Goal: Task Accomplishment & Management: Manage account settings

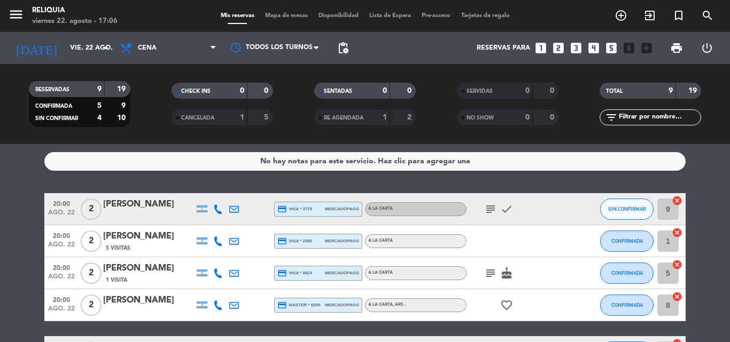
click at [490, 275] on icon "subject" at bounding box center [490, 273] width 13 height 13
click at [489, 214] on icon "subject" at bounding box center [490, 209] width 13 height 13
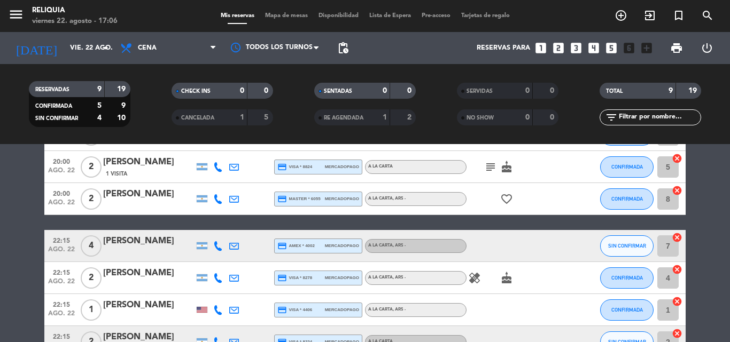
scroll to position [208, 0]
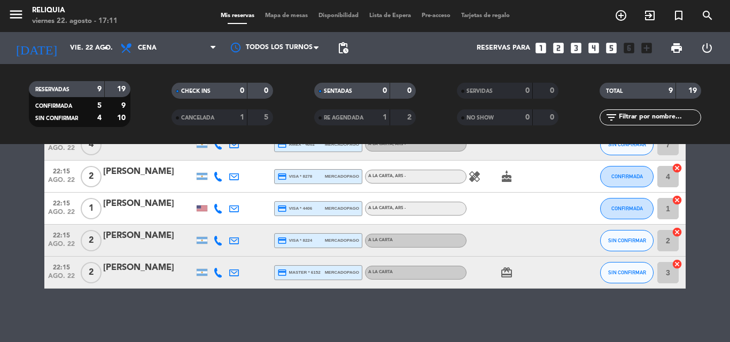
click at [14, 176] on bookings-row "20:00 ago. 22 2 [PERSON_NAME] credit_card visa * 3775 mercadopago A LA CARTA su…" at bounding box center [365, 137] width 730 height 303
click at [75, 52] on input "vie. 22 ago." at bounding box center [110, 48] width 90 height 18
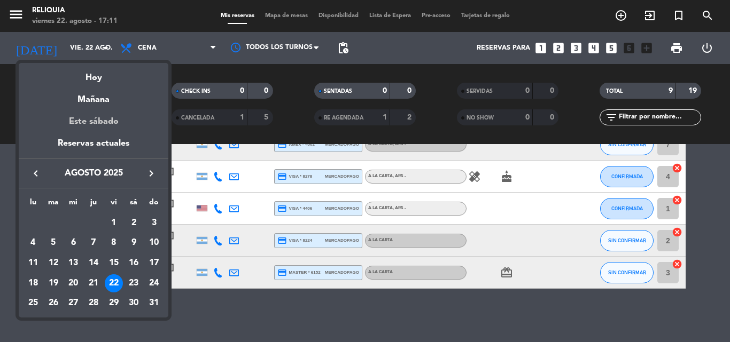
click at [100, 120] on div "Este sábado" at bounding box center [94, 122] width 150 height 30
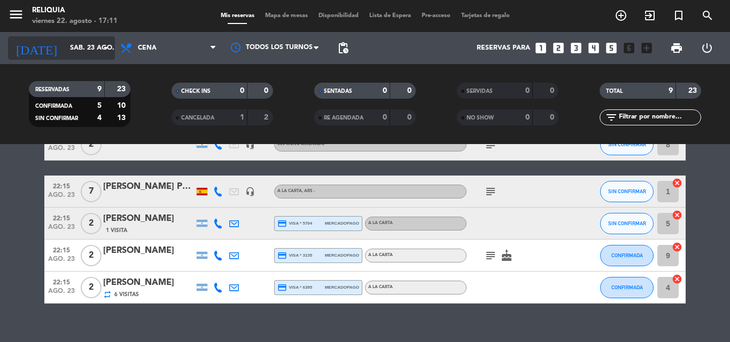
click at [79, 52] on input "sáb. 23 ago." at bounding box center [110, 48] width 90 height 18
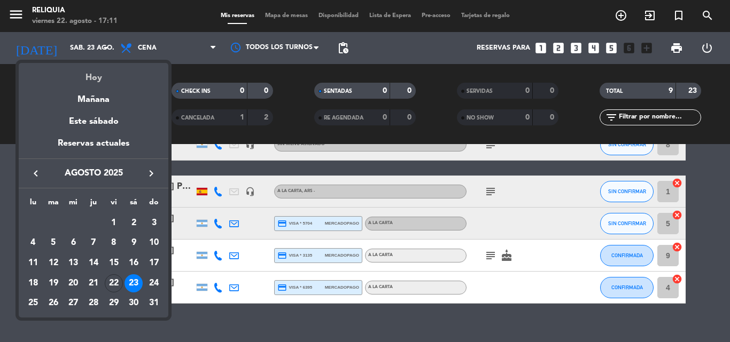
click at [87, 77] on div "Hoy" at bounding box center [94, 74] width 150 height 22
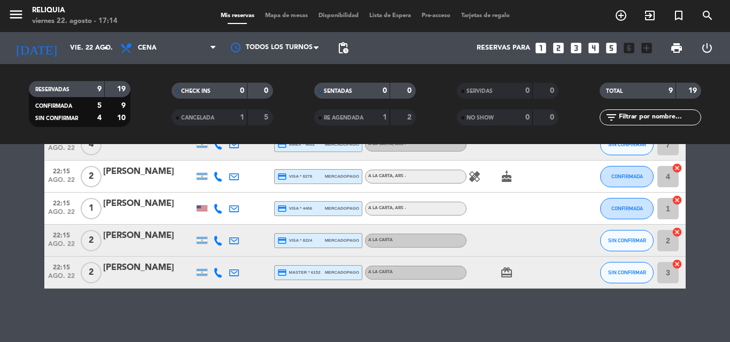
scroll to position [154, 0]
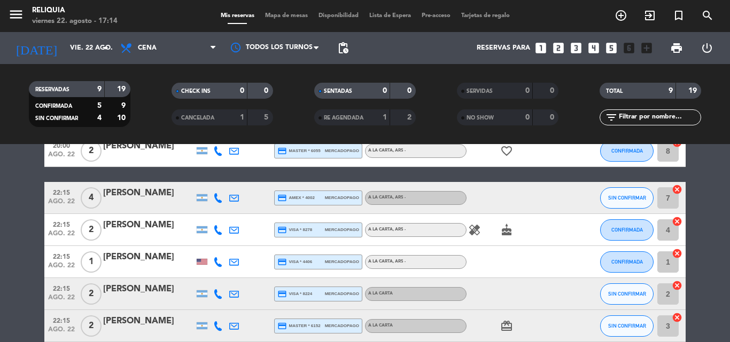
click at [474, 225] on icon "healing" at bounding box center [474, 230] width 13 height 13
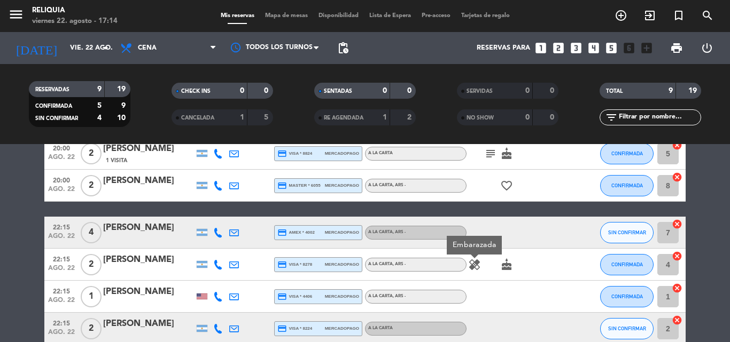
scroll to position [101, 0]
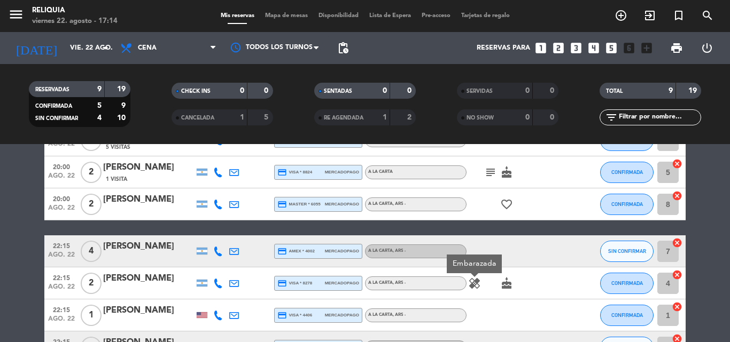
click at [521, 257] on div at bounding box center [514, 252] width 96 height 32
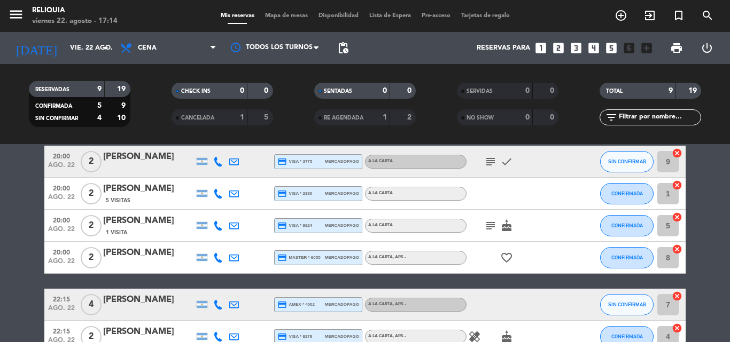
click at [489, 222] on icon "subject" at bounding box center [490, 226] width 13 height 13
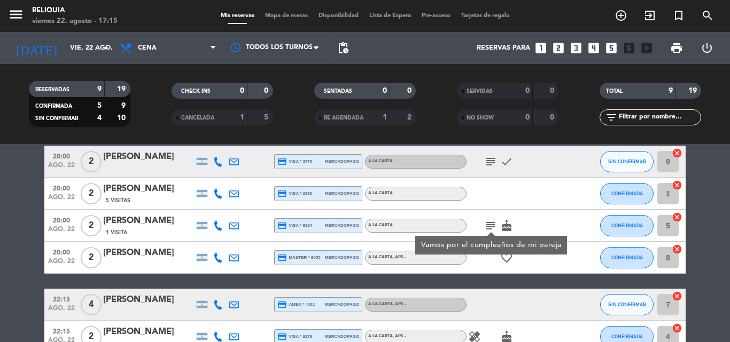
click at [556, 201] on div at bounding box center [514, 194] width 96 height 32
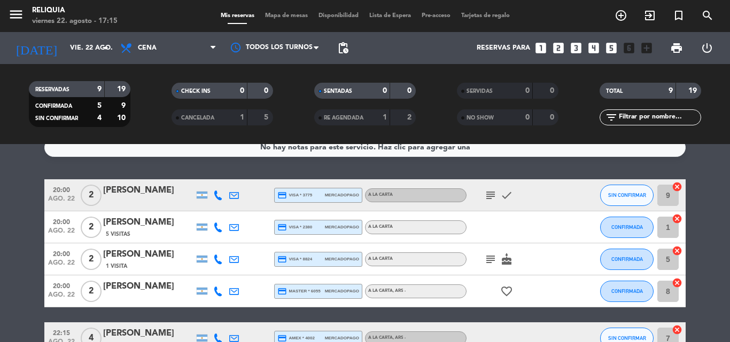
scroll to position [0, 0]
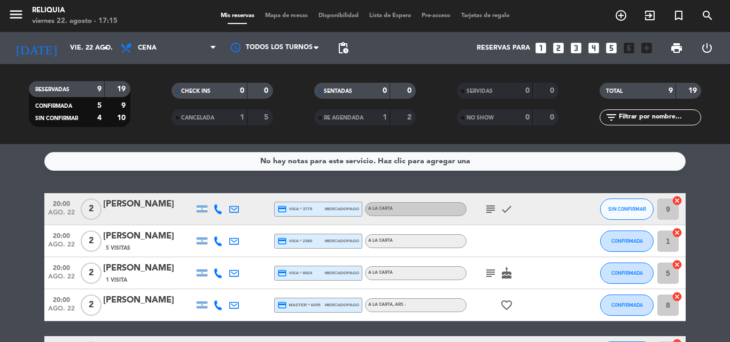
click at [489, 208] on icon "subject" at bounding box center [490, 209] width 13 height 13
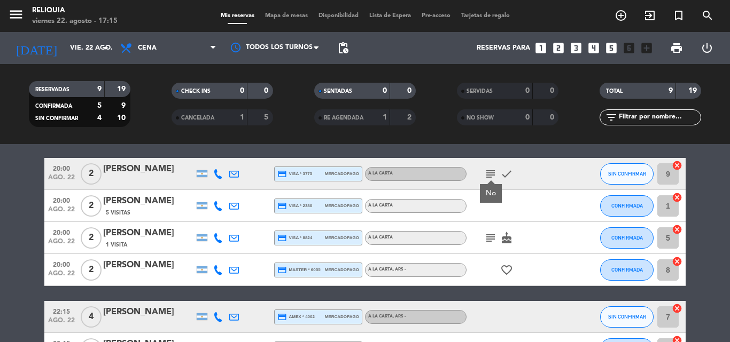
scroll to position [53, 0]
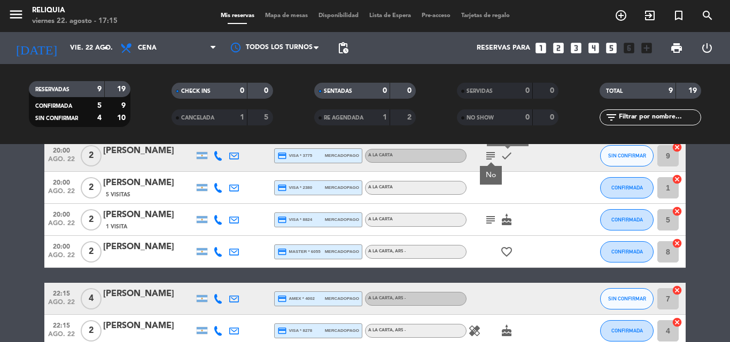
click at [508, 157] on icon "check" at bounding box center [506, 156] width 13 height 13
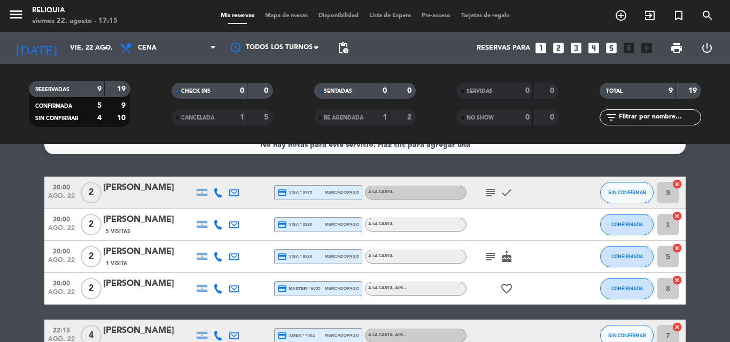
scroll to position [0, 0]
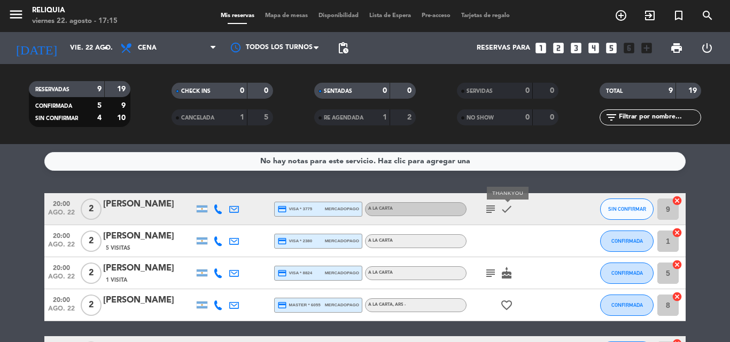
click at [506, 208] on icon "check" at bounding box center [506, 209] width 13 height 13
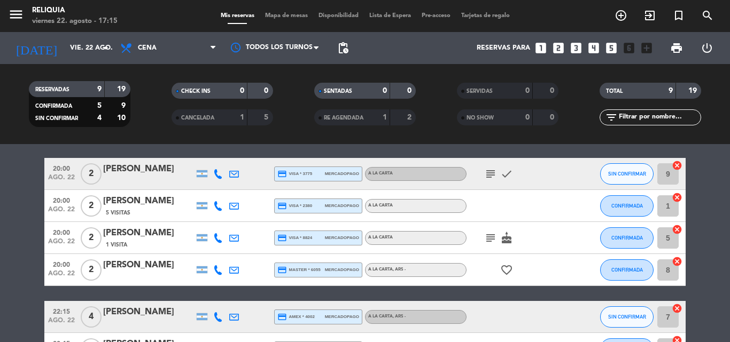
scroll to position [53, 0]
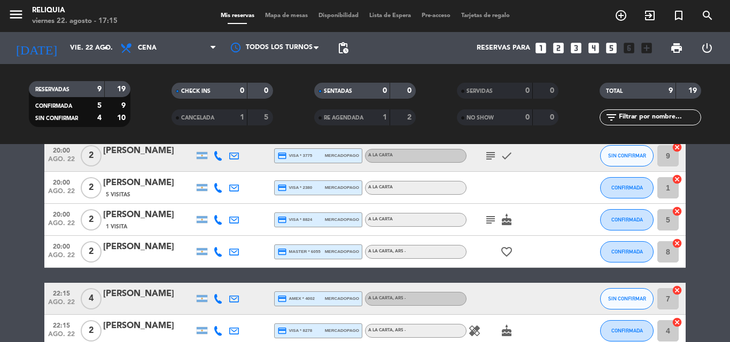
click at [487, 221] on icon "subject" at bounding box center [490, 220] width 13 height 13
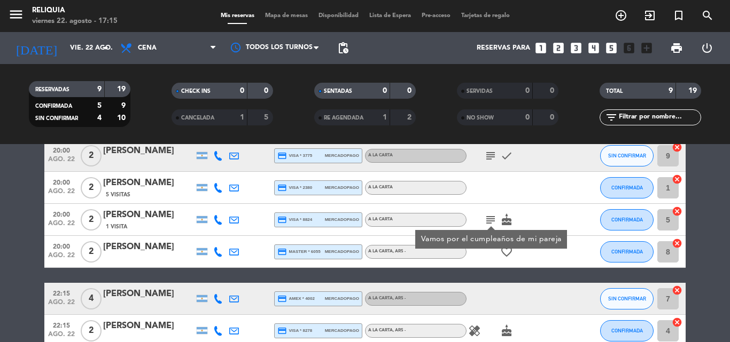
click at [543, 222] on div "subject Vamos por el cumpleaños de mi pareja cake" at bounding box center [514, 220] width 96 height 32
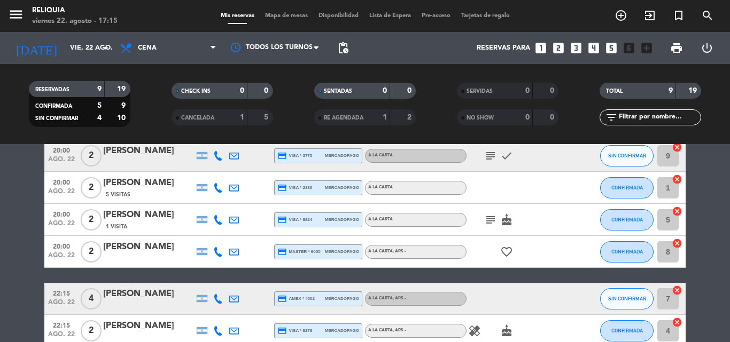
click at [507, 220] on icon "cake" at bounding box center [506, 220] width 13 height 13
click at [548, 220] on div "subject cake CUMPLEAÑOS" at bounding box center [514, 220] width 96 height 32
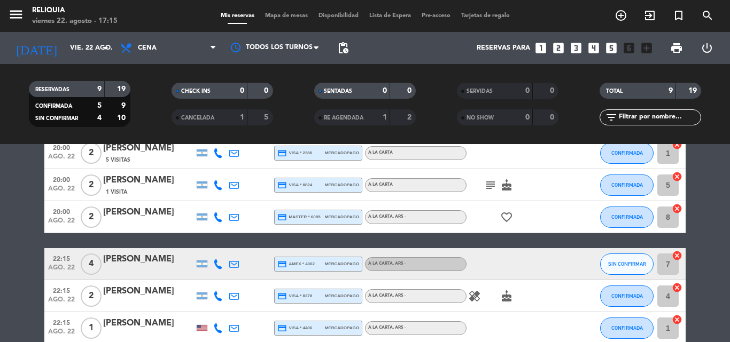
scroll to position [107, 0]
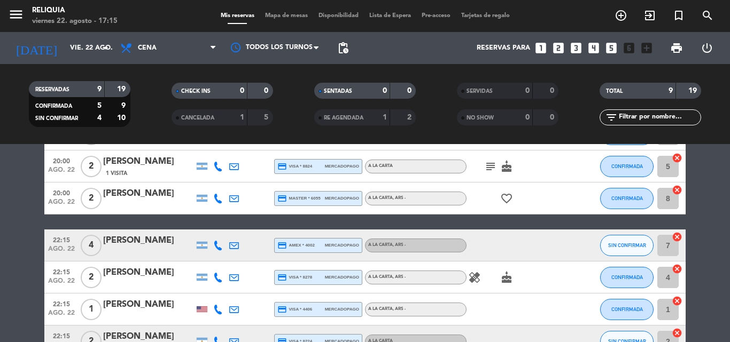
click at [504, 277] on icon "cake" at bounding box center [506, 277] width 13 height 13
click at [543, 274] on div "healing cake CUMPLEAÑOS" at bounding box center [514, 278] width 96 height 32
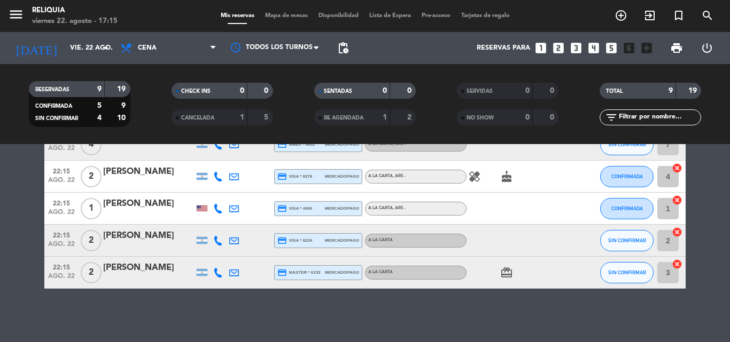
click at [508, 273] on icon "card_giftcard" at bounding box center [506, 273] width 13 height 13
click at [543, 223] on div at bounding box center [514, 209] width 96 height 32
click at [532, 235] on div at bounding box center [514, 241] width 96 height 32
click at [87, 48] on input "vie. 22 ago." at bounding box center [110, 48] width 90 height 18
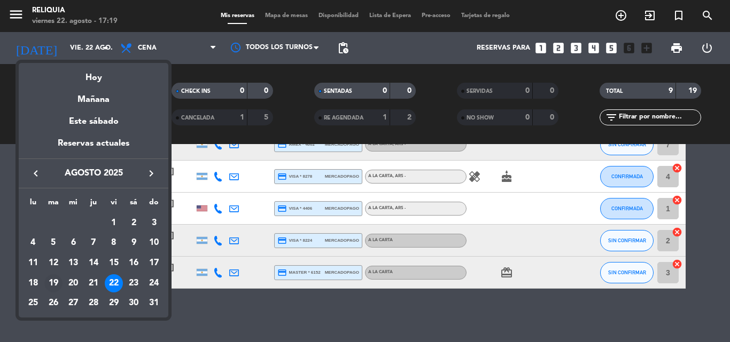
click at [57, 287] on div "19" at bounding box center [53, 284] width 18 height 18
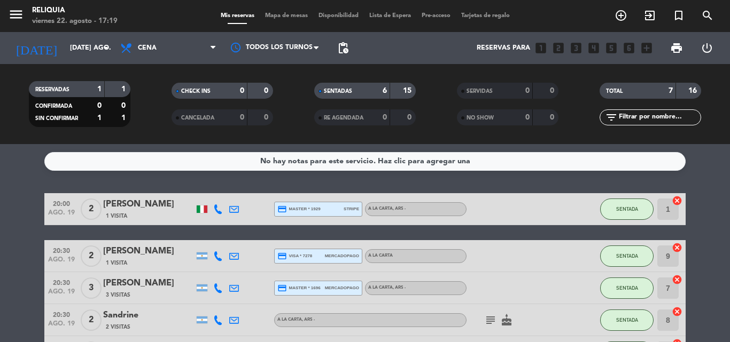
scroll to position [174, 0]
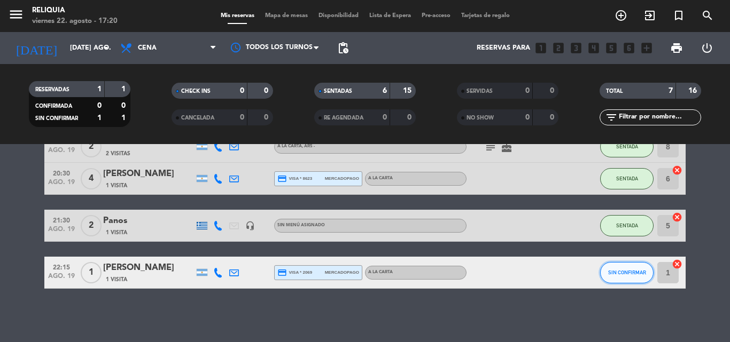
click at [622, 274] on span "SIN CONFIRMAR" at bounding box center [627, 273] width 38 height 6
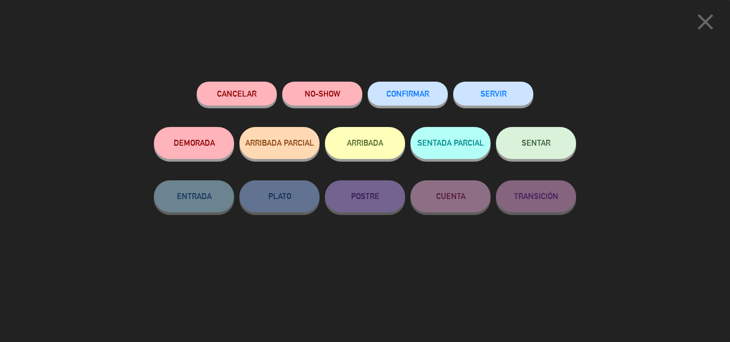
click at [553, 146] on button "SENTAR" at bounding box center [536, 143] width 80 height 32
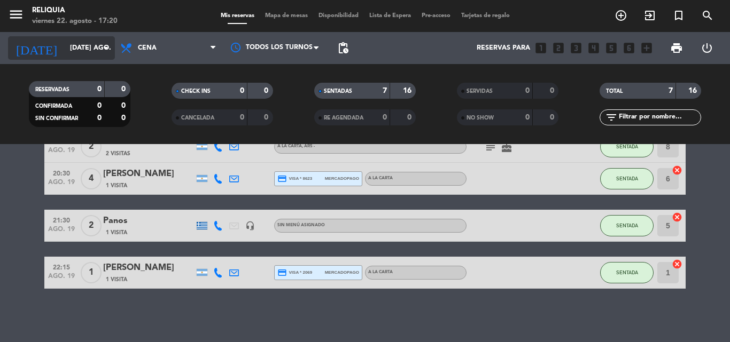
click at [65, 44] on input "[DATE] ago." at bounding box center [110, 48] width 90 height 18
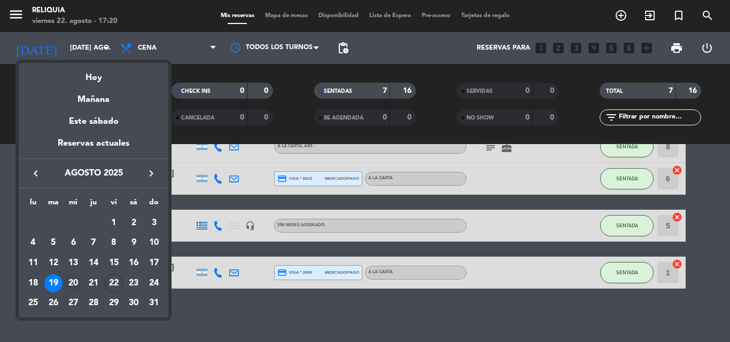
click at [70, 278] on div "20" at bounding box center [73, 284] width 18 height 18
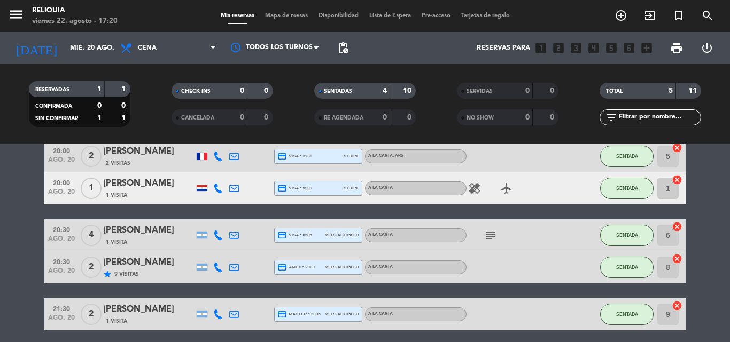
scroll to position [95, 0]
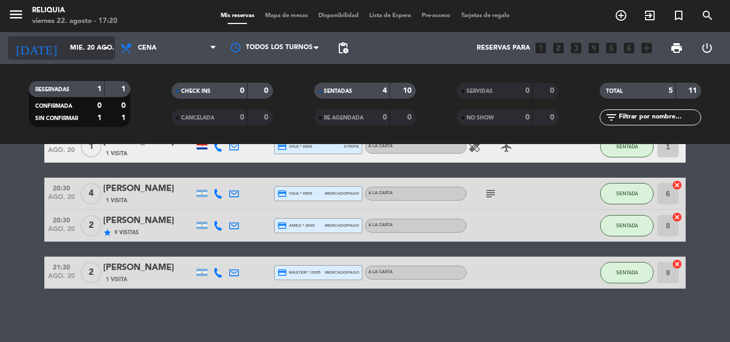
click at [75, 49] on input "mié. 20 ago." at bounding box center [110, 48] width 90 height 18
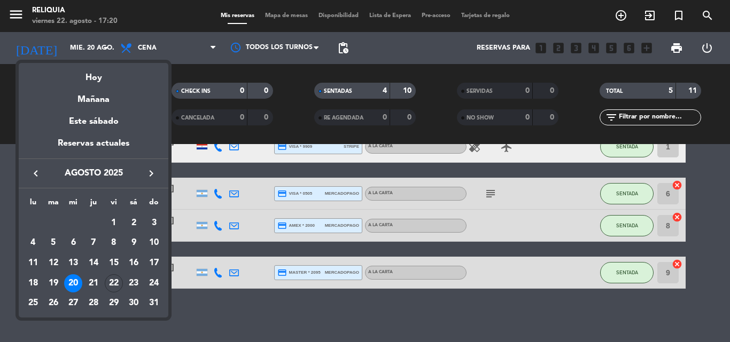
click at [96, 282] on div "21" at bounding box center [93, 284] width 18 height 18
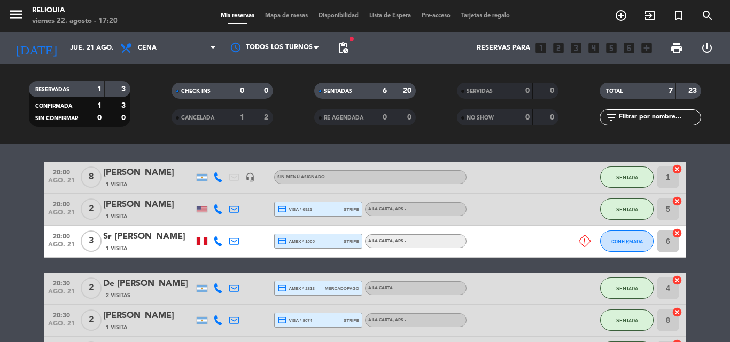
scroll to position [0, 0]
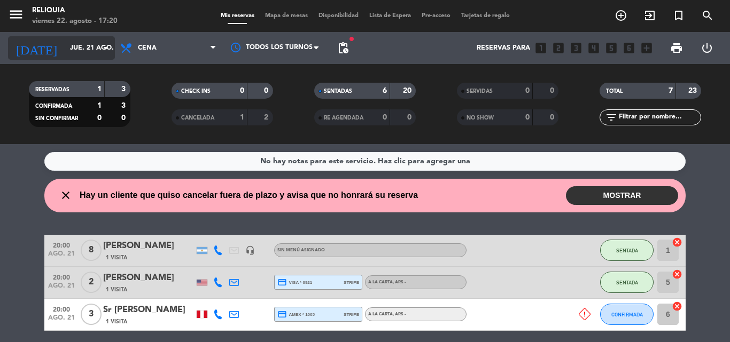
click at [56, 36] on div "[DATE] jue. 21 ago. arrow_drop_down" at bounding box center [61, 48] width 107 height 24
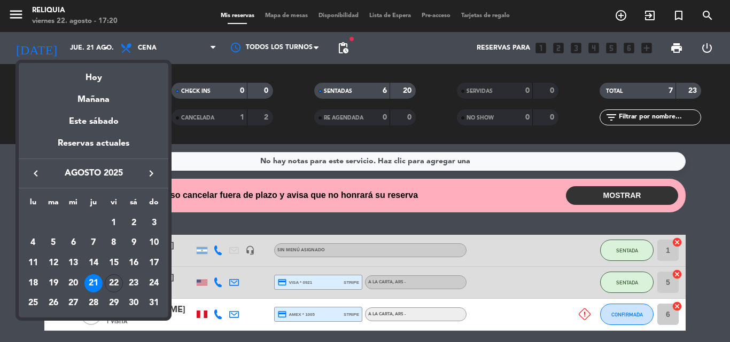
click at [85, 73] on div "Hoy" at bounding box center [94, 74] width 150 height 22
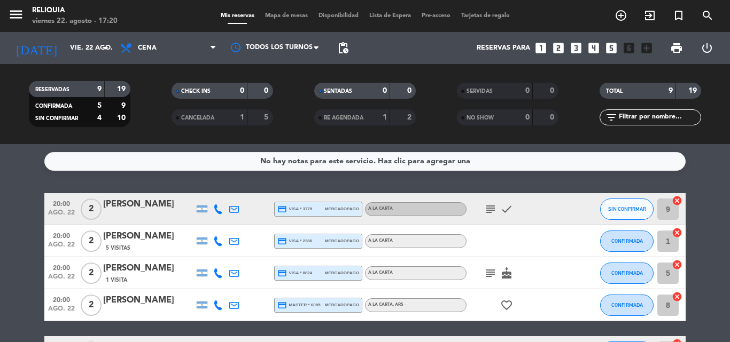
click at [259, 119] on div "5" at bounding box center [260, 118] width 20 height 12
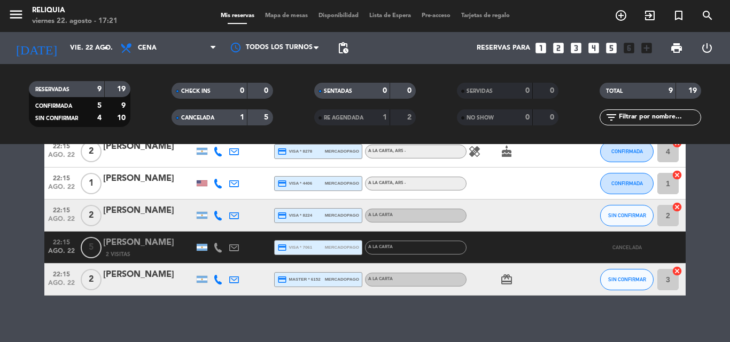
scroll to position [240, 0]
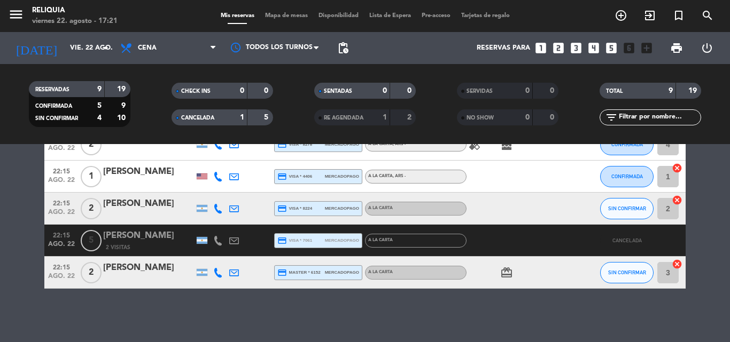
click at [252, 119] on div "5" at bounding box center [260, 118] width 20 height 12
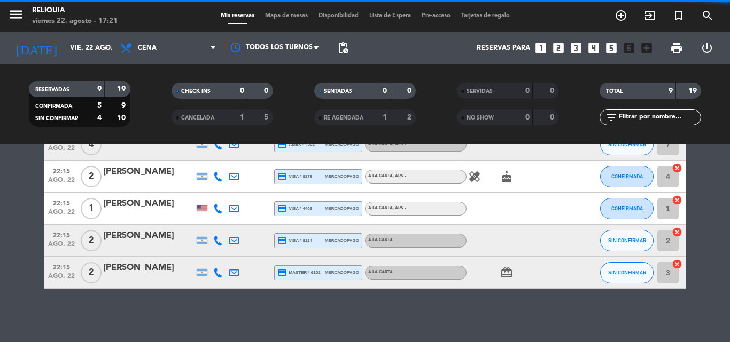
click at [338, 118] on span "RE AGENDADA" at bounding box center [344, 117] width 40 height 5
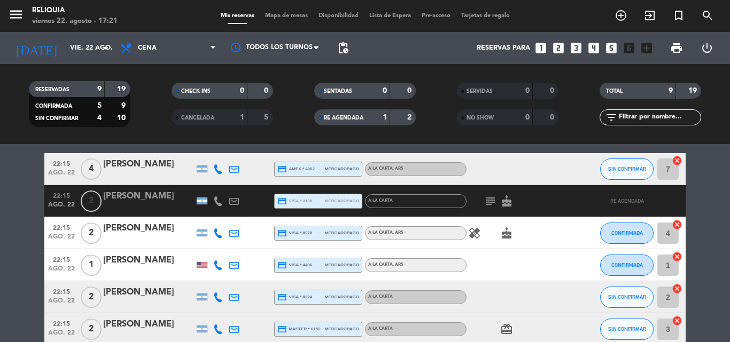
scroll to position [133, 0]
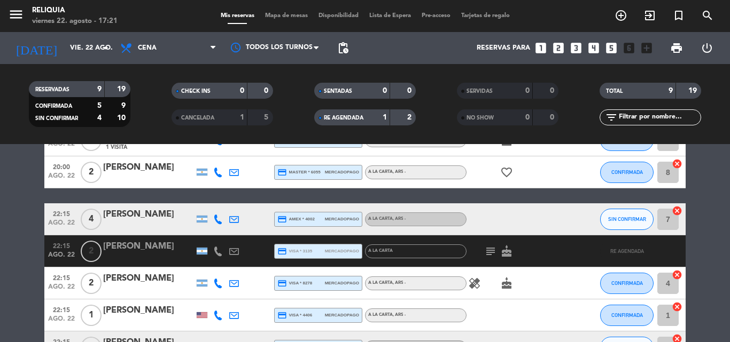
click at [363, 120] on span "RE AGENDADA" at bounding box center [344, 117] width 40 height 5
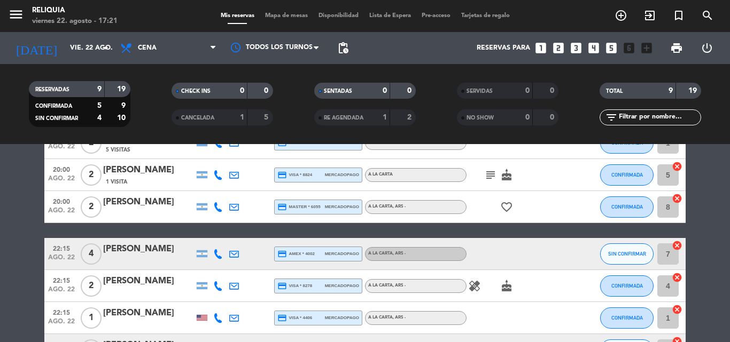
scroll to position [80, 0]
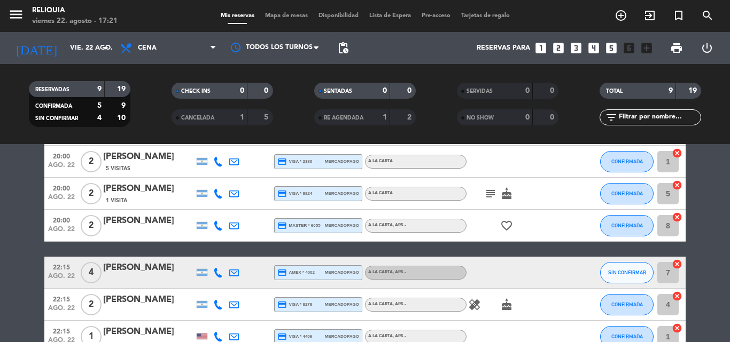
click at [471, 305] on icon "healing" at bounding box center [474, 305] width 13 height 13
click at [489, 189] on icon "subject" at bounding box center [490, 194] width 13 height 13
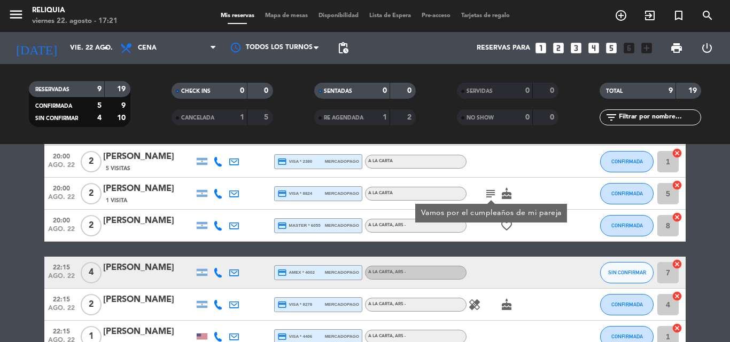
scroll to position [0, 0]
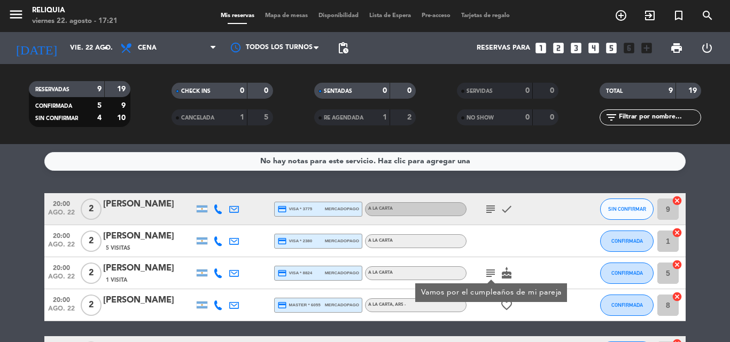
click at [487, 206] on icon "subject" at bounding box center [490, 209] width 13 height 13
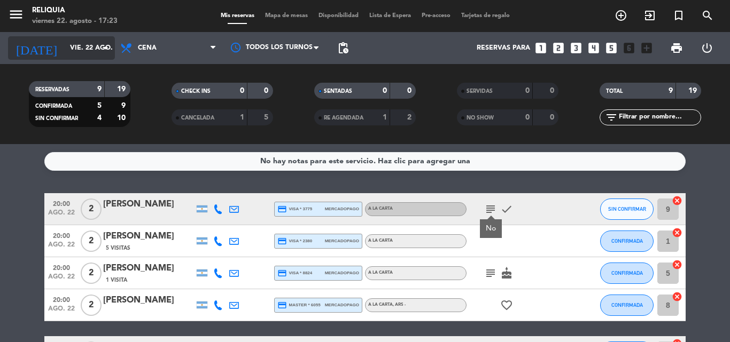
click at [82, 48] on input "vie. 22 ago." at bounding box center [110, 48] width 90 height 18
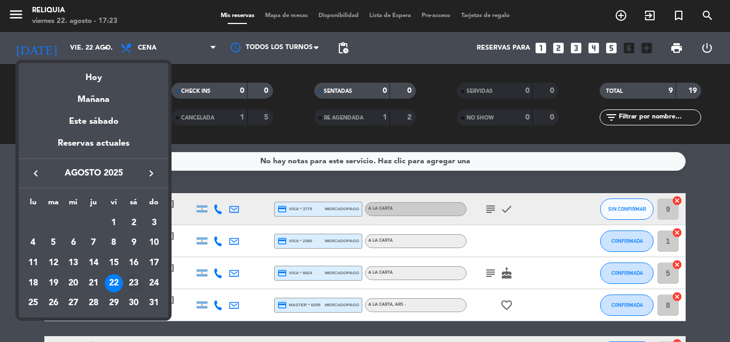
click at [137, 291] on div "23" at bounding box center [133, 284] width 18 height 18
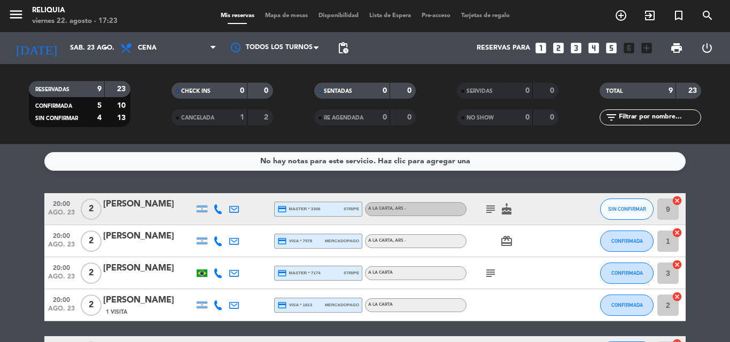
click at [216, 100] on div "CHECK INS 0 0" at bounding box center [222, 96] width 143 height 27
click at [214, 115] on span "CANCELADA" at bounding box center [197, 117] width 33 height 5
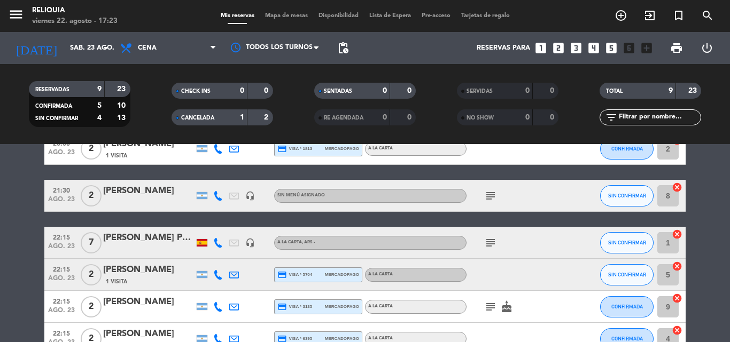
scroll to position [201, 0]
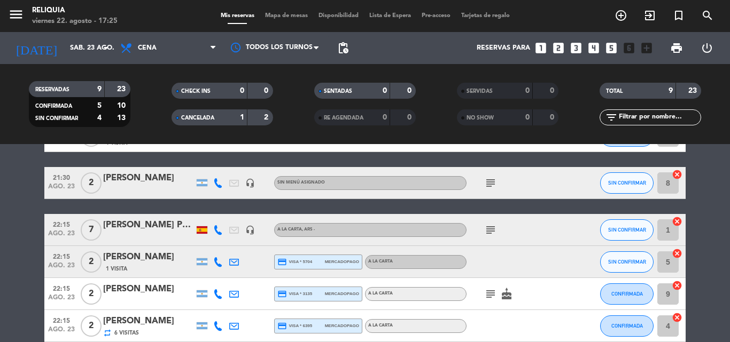
click at [75, 34] on div "[DATE] sáb. 23 ago. arrow_drop_down" at bounding box center [61, 48] width 107 height 32
click at [69, 51] on input "sáb. 23 ago." at bounding box center [110, 48] width 90 height 18
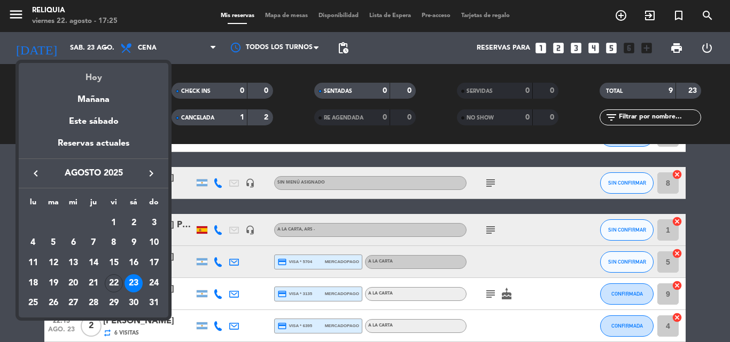
click at [83, 82] on div "Hoy" at bounding box center [94, 74] width 150 height 22
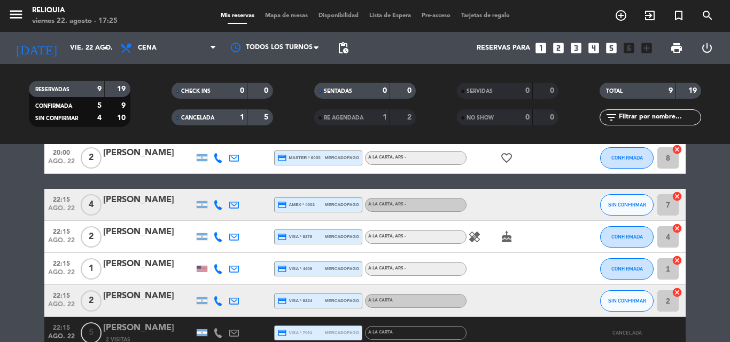
scroll to position [0, 0]
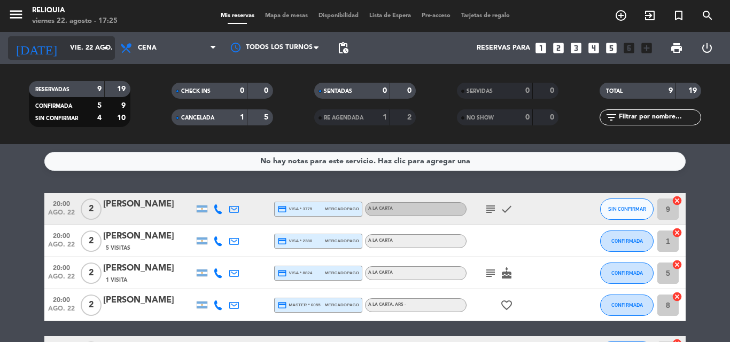
click at [65, 48] on input "vie. 22 ago." at bounding box center [110, 48] width 90 height 18
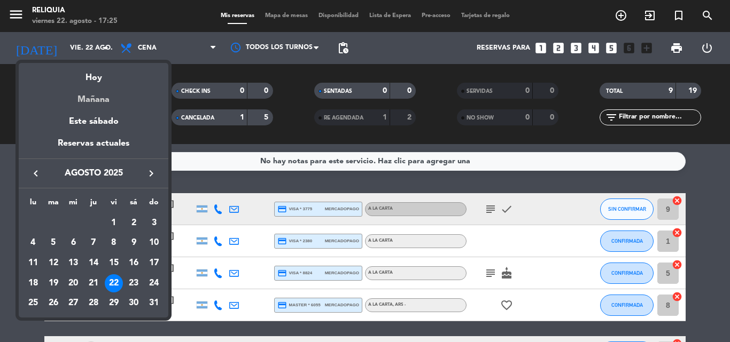
click at [91, 92] on div "Mañana" at bounding box center [94, 96] width 150 height 22
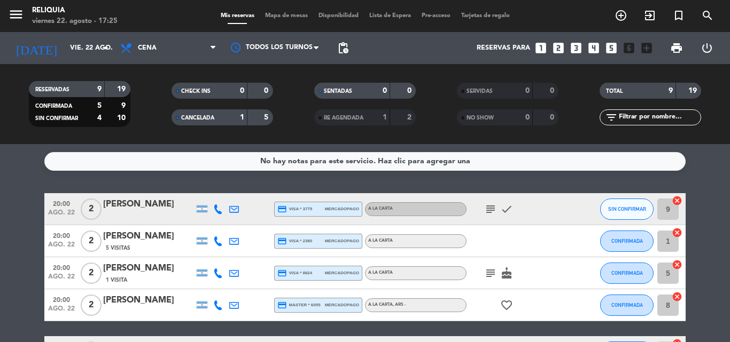
type input "sáb. 23 ago."
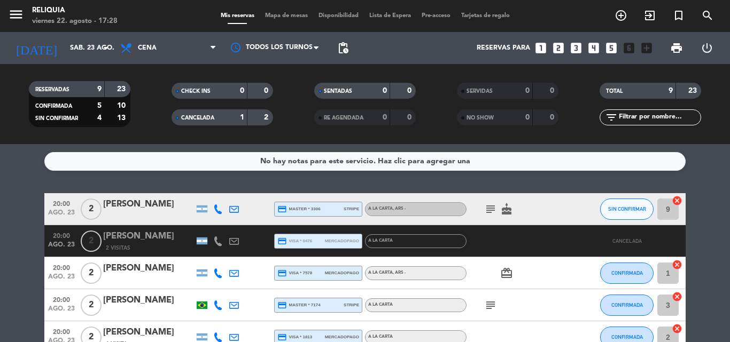
click at [116, 227] on div "20:00 ago. 23 2 [PERSON_NAME] 2 Visitas credit_card visa * 0476 mercadopago A L…" at bounding box center [364, 241] width 641 height 32
click at [123, 234] on div "[PERSON_NAME]" at bounding box center [148, 237] width 91 height 14
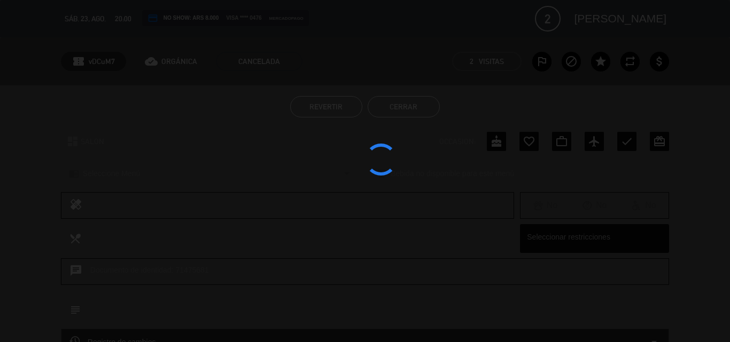
click at [316, 107] on div at bounding box center [365, 171] width 730 height 342
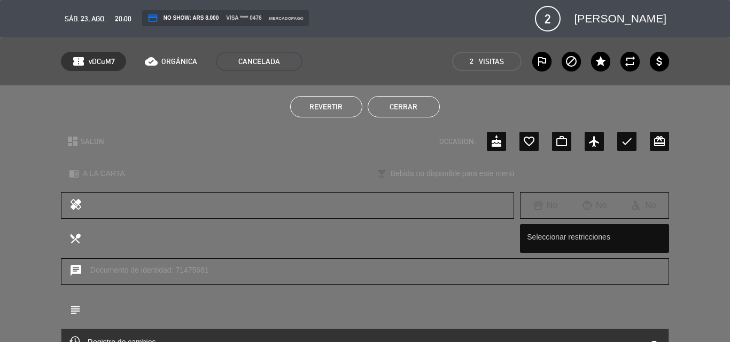
click at [316, 107] on span "Revertir" at bounding box center [325, 107] width 33 height 9
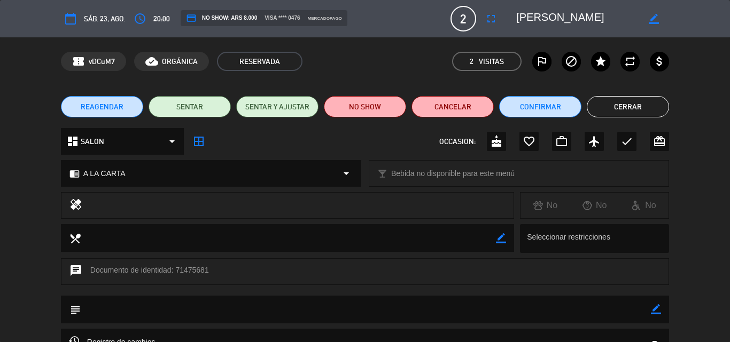
click at [127, 110] on button "REAGENDAR" at bounding box center [102, 106] width 82 height 21
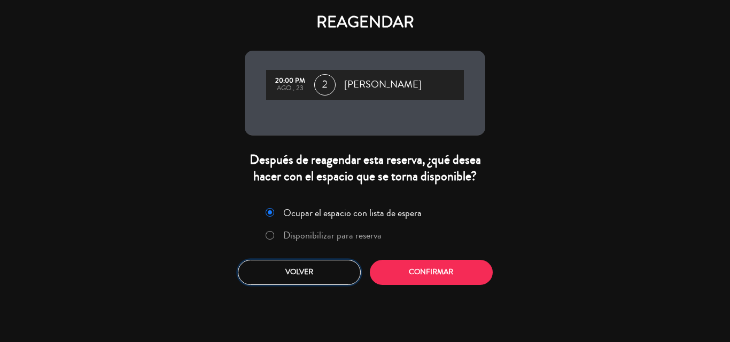
click at [301, 274] on button "Volver" at bounding box center [299, 272] width 123 height 25
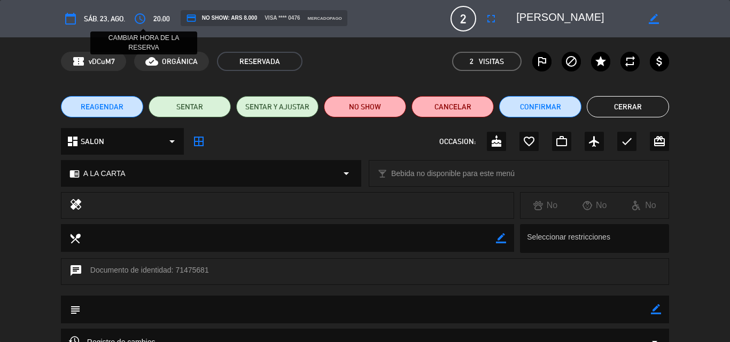
click at [141, 18] on icon "access_time" at bounding box center [140, 18] width 13 height 13
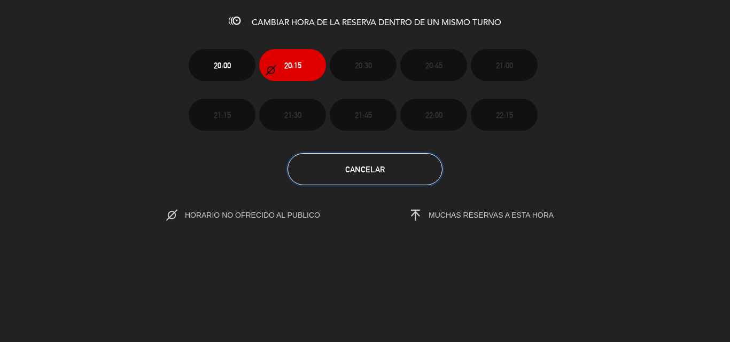
click at [362, 173] on span "Cancelar" at bounding box center [365, 169] width 40 height 9
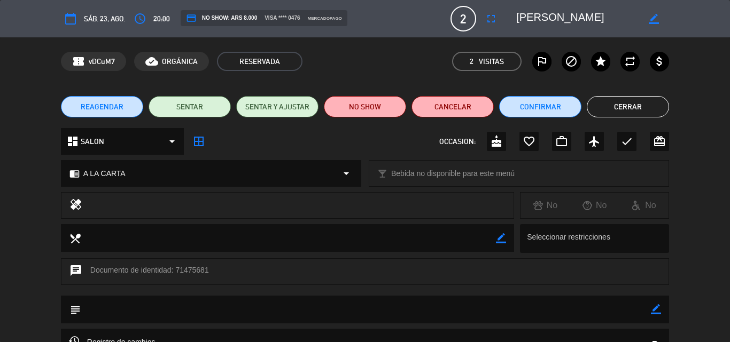
click at [123, 110] on button "REAGENDAR" at bounding box center [102, 106] width 82 height 21
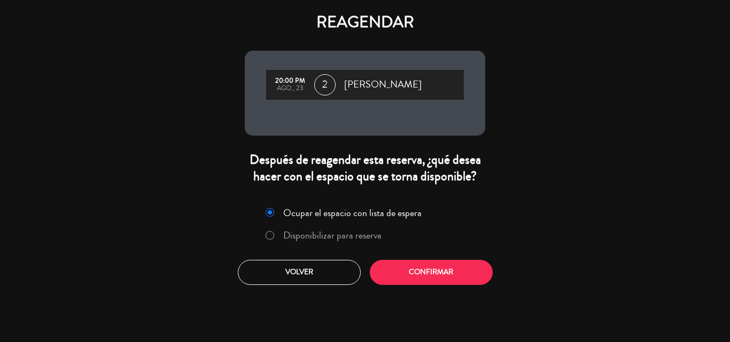
drag, startPoint x: 321, startPoint y: 238, endPoint x: 393, endPoint y: 266, distance: 77.0
click at [323, 237] on label "Disponibilizar para reserva" at bounding box center [332, 236] width 98 height 10
click at [431, 271] on button "Confirmar" at bounding box center [431, 272] width 123 height 25
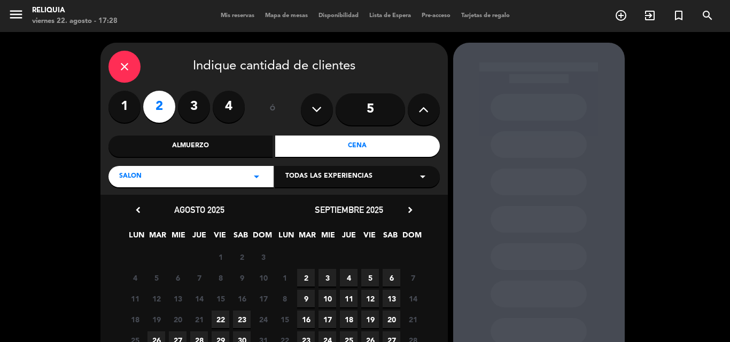
click at [235, 323] on span "23" at bounding box center [242, 320] width 18 height 18
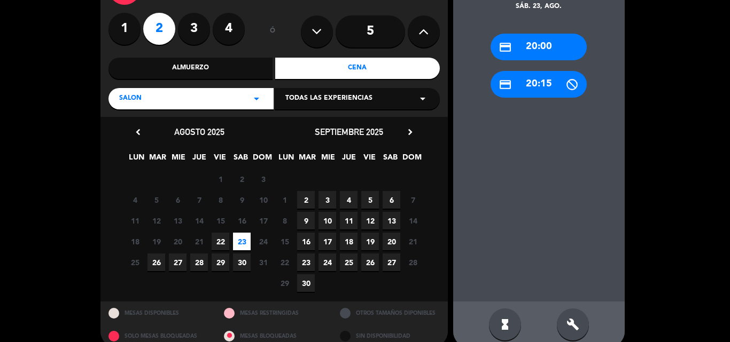
scroll to position [93, 0]
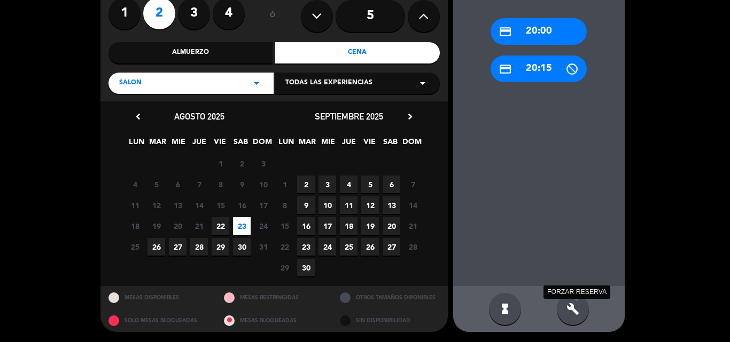
click at [576, 314] on icon "build" at bounding box center [572, 309] width 13 height 13
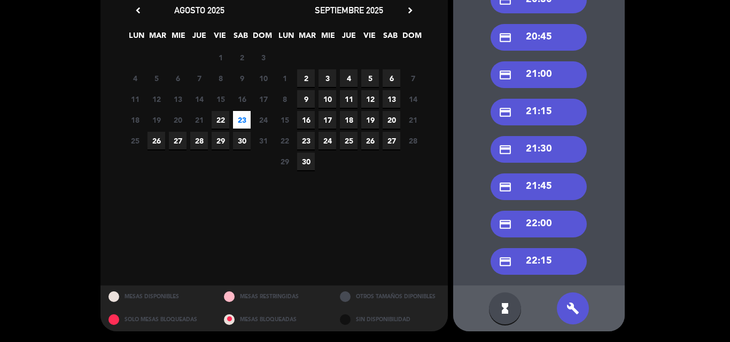
click at [555, 264] on div "credit_card 22:15" at bounding box center [538, 261] width 96 height 27
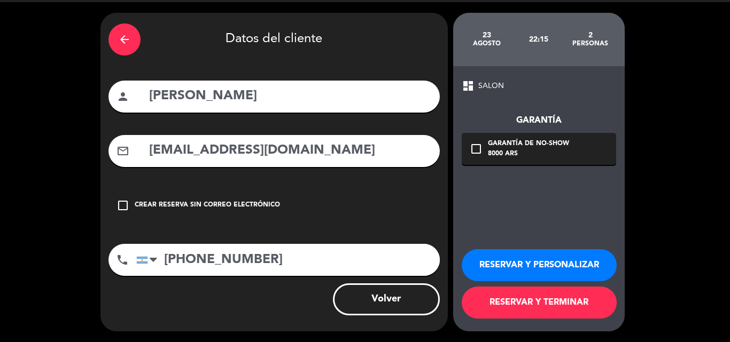
click at [533, 305] on button "RESERVAR Y TERMINAR" at bounding box center [539, 303] width 155 height 32
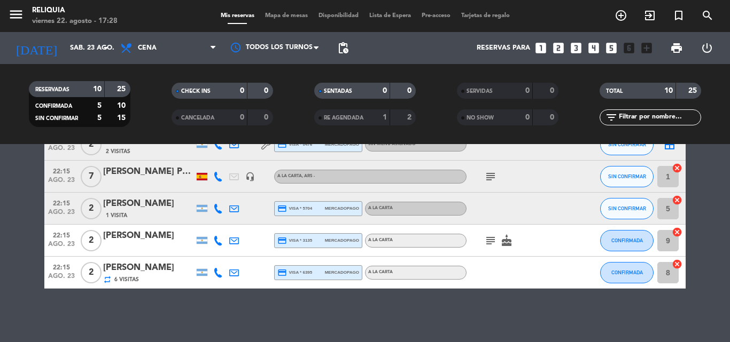
scroll to position [201, 0]
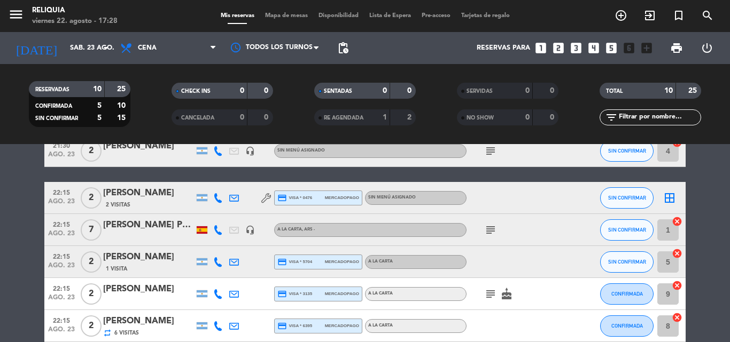
click at [664, 199] on icon "border_all" at bounding box center [669, 198] width 13 height 13
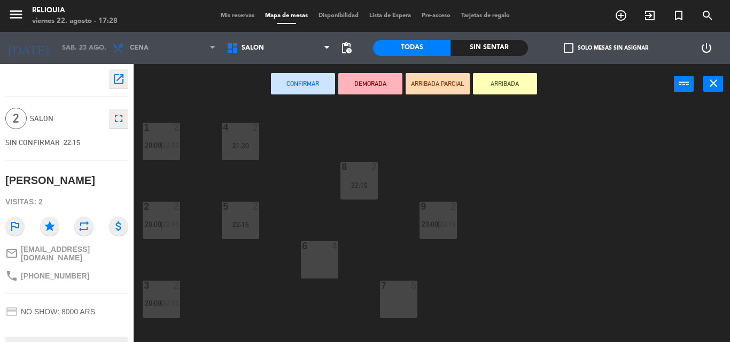
click at [320, 267] on div "6 4" at bounding box center [319, 259] width 37 height 37
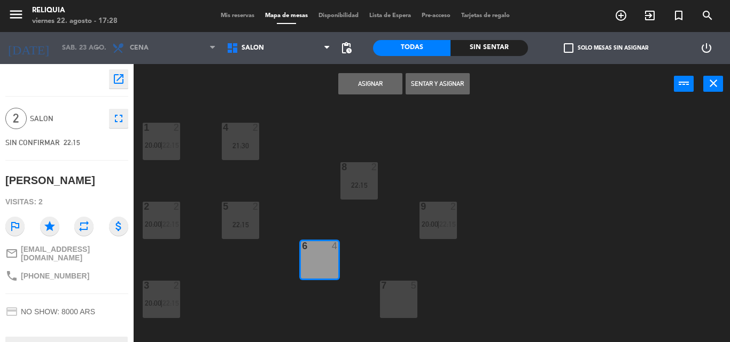
click at [372, 83] on button "Asignar" at bounding box center [370, 83] width 64 height 21
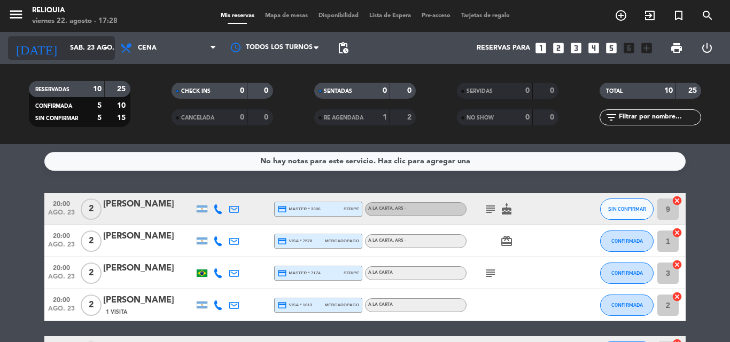
click at [68, 41] on input "sáb. 23 ago." at bounding box center [110, 48] width 90 height 18
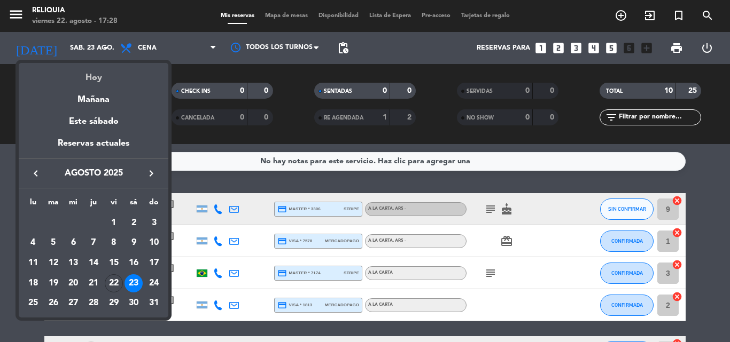
click at [93, 83] on div "Hoy" at bounding box center [94, 74] width 150 height 22
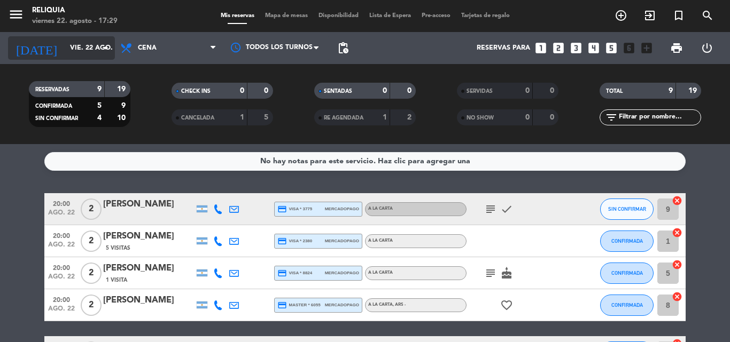
click at [65, 56] on input "vie. 22 ago." at bounding box center [110, 48] width 90 height 18
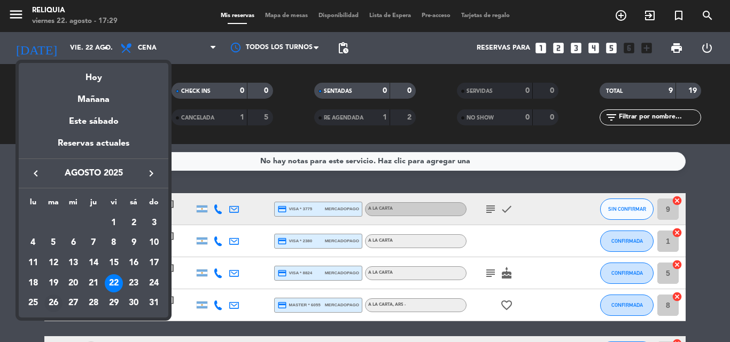
click at [45, 299] on div "26" at bounding box center [53, 304] width 18 height 18
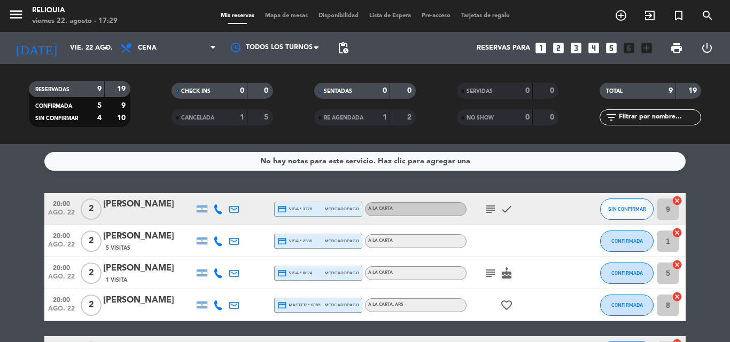
type input "[DATE] ago."
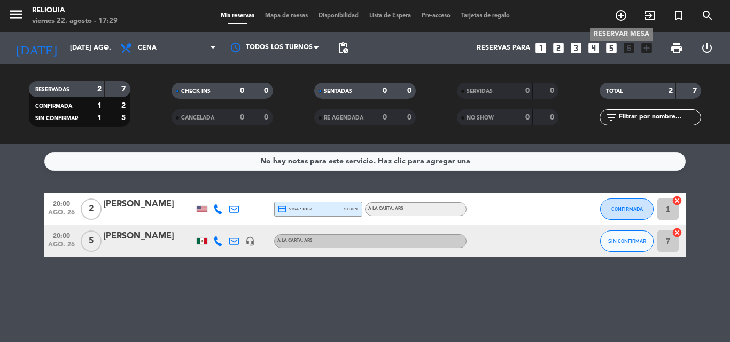
click at [623, 11] on icon "add_circle_outline" at bounding box center [620, 15] width 13 height 13
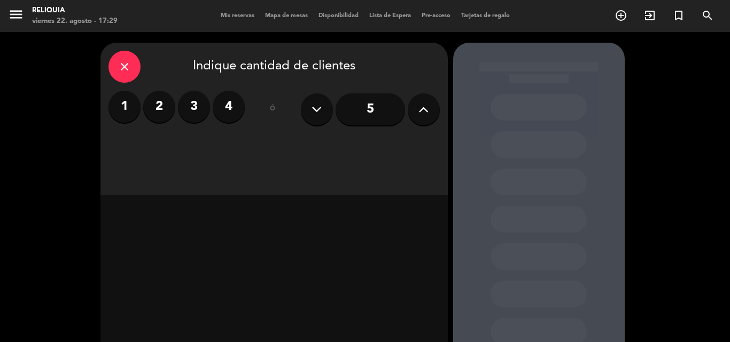
click at [423, 109] on icon at bounding box center [423, 110] width 10 height 16
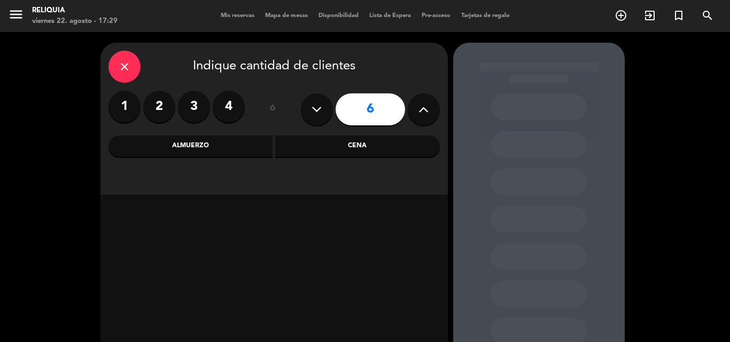
click at [423, 109] on icon at bounding box center [423, 110] width 10 height 16
type input "8"
click at [398, 136] on div "Cena" at bounding box center [357, 146] width 165 height 21
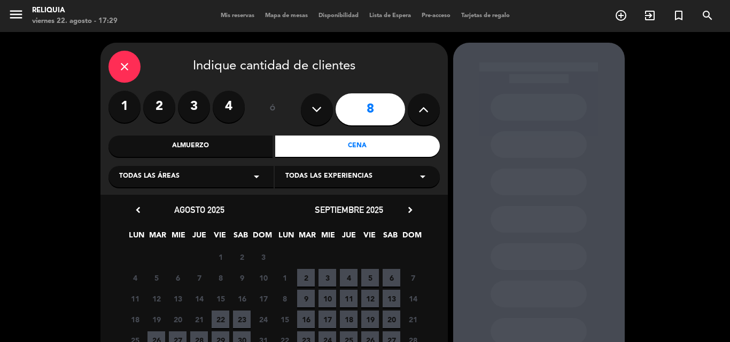
scroll to position [93, 0]
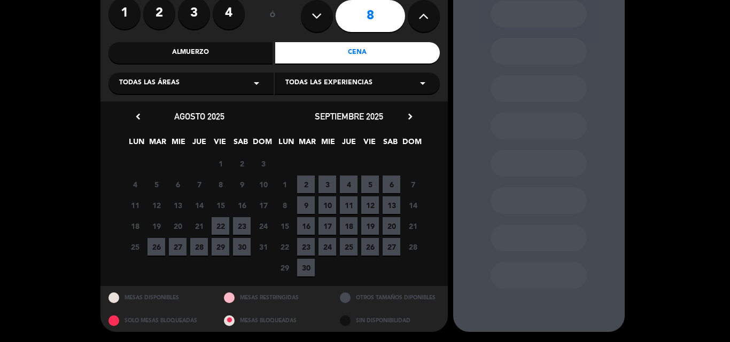
click at [161, 251] on span "26" at bounding box center [156, 247] width 18 height 18
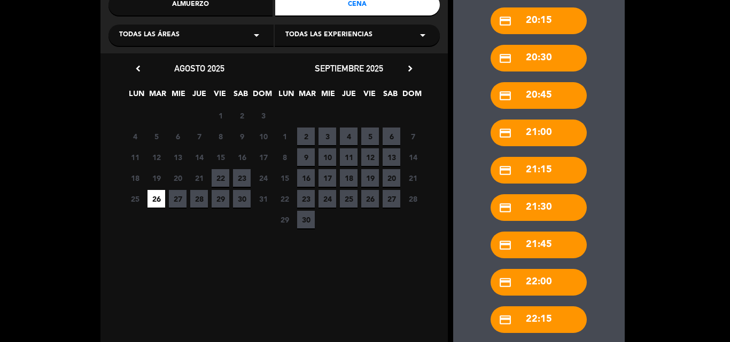
scroll to position [200, 0]
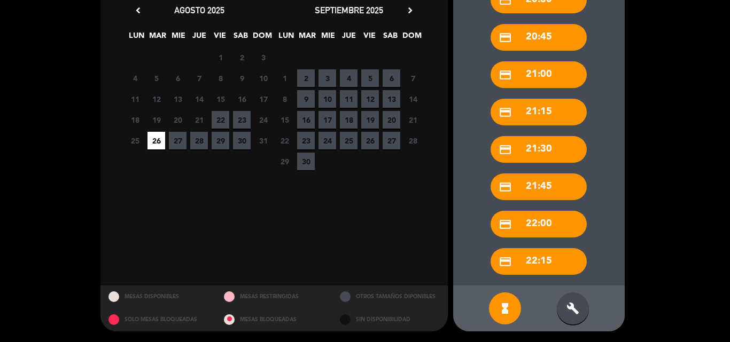
click at [572, 316] on div "build" at bounding box center [573, 309] width 32 height 32
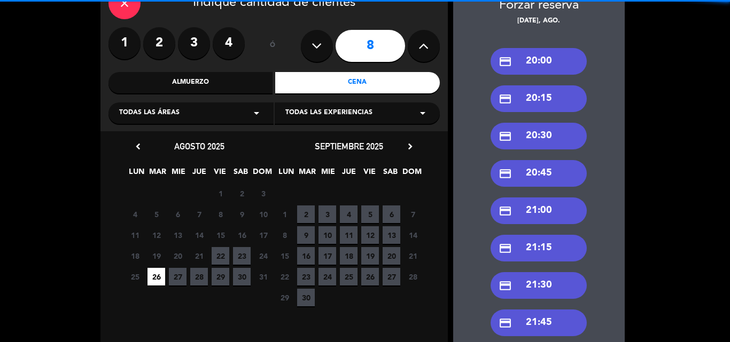
scroll to position [0, 0]
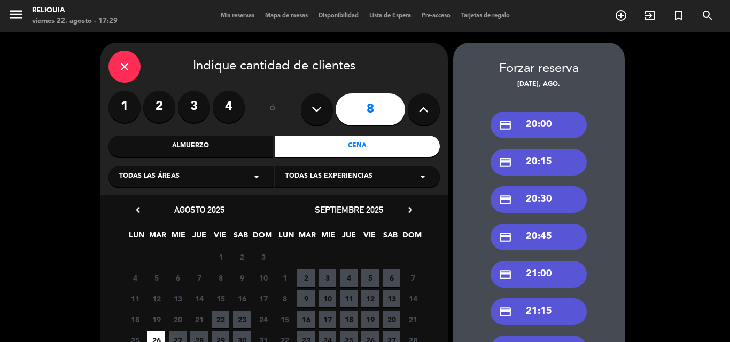
drag, startPoint x: 541, startPoint y: 134, endPoint x: 537, endPoint y: 145, distance: 11.7
click at [541, 134] on div "credit_card 20:00" at bounding box center [538, 125] width 96 height 27
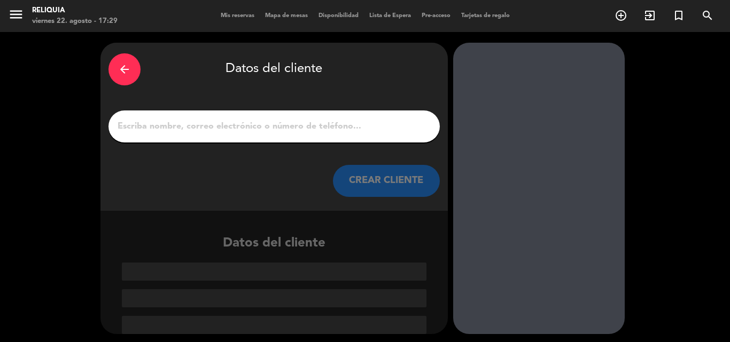
click at [246, 138] on div at bounding box center [273, 127] width 331 height 32
click at [245, 128] on input "1" at bounding box center [273, 126] width 315 height 15
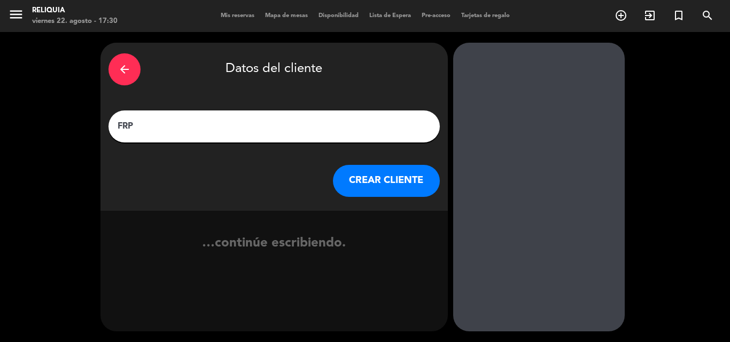
type input "FRP"
click at [380, 180] on button "CREAR CLIENTE" at bounding box center [386, 181] width 107 height 32
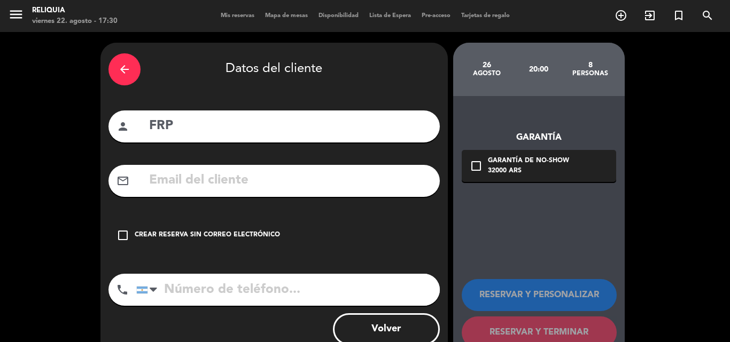
click at [260, 300] on input "tel" at bounding box center [287, 290] width 303 height 32
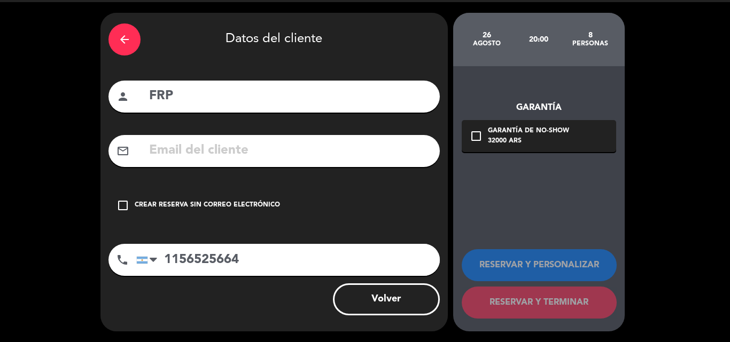
type input "1156525664"
click at [214, 216] on div "check_box_outline_blank Crear reserva sin correo electrónico" at bounding box center [273, 206] width 331 height 32
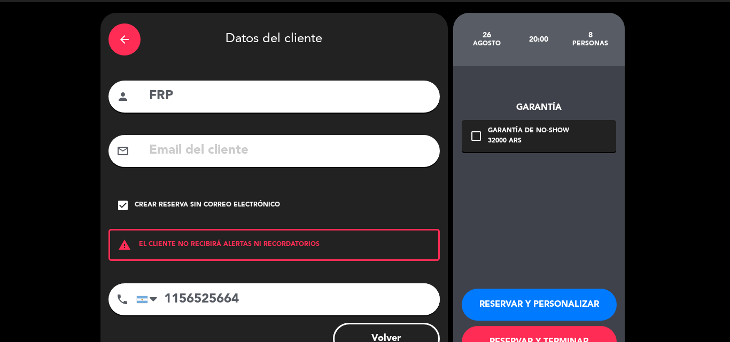
click at [593, 331] on button "RESERVAR Y TERMINAR" at bounding box center [539, 342] width 155 height 32
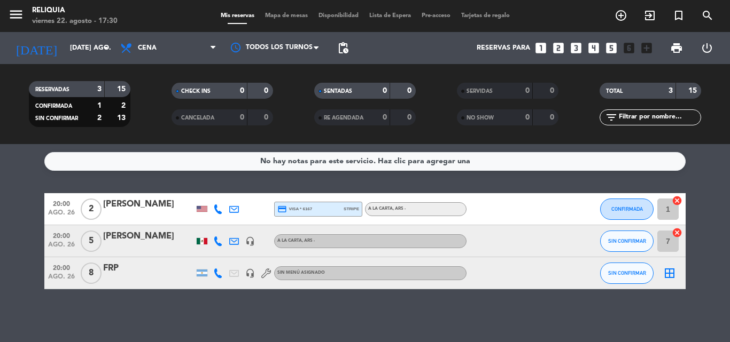
click at [676, 200] on icon "cancel" at bounding box center [677, 201] width 11 height 11
click at [672, 270] on icon "border_all" at bounding box center [669, 273] width 13 height 13
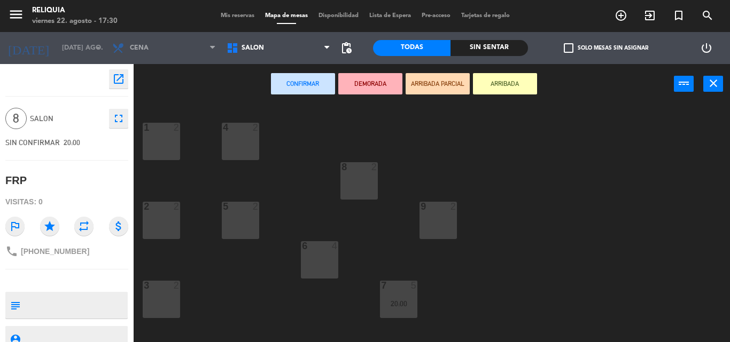
click at [160, 143] on div "1 2" at bounding box center [161, 141] width 37 height 37
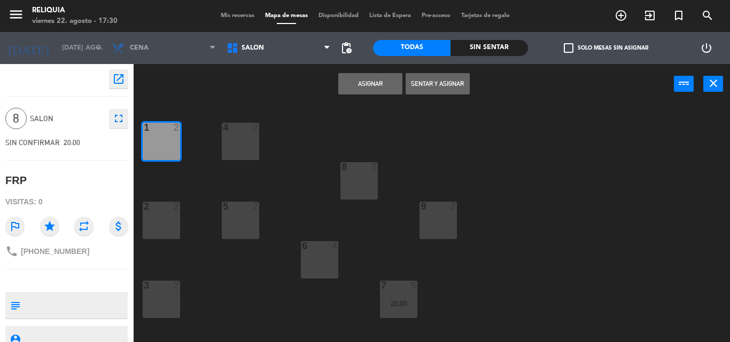
click at [150, 212] on div "2 2" at bounding box center [161, 207] width 37 height 11
drag, startPoint x: 155, startPoint y: 317, endPoint x: 193, endPoint y: 280, distance: 53.3
click at [155, 318] on div "3 2" at bounding box center [161, 299] width 37 height 37
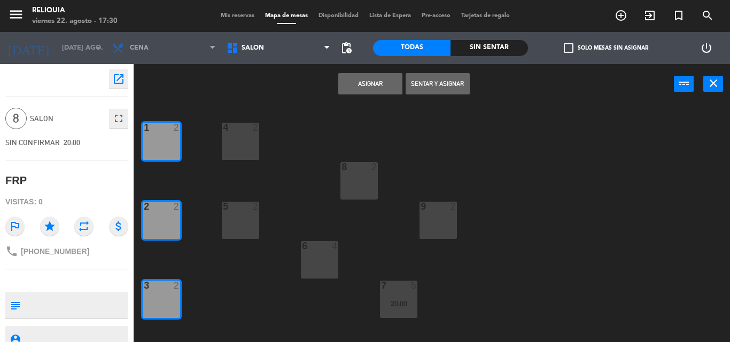
click at [362, 85] on button "Asignar" at bounding box center [370, 83] width 64 height 21
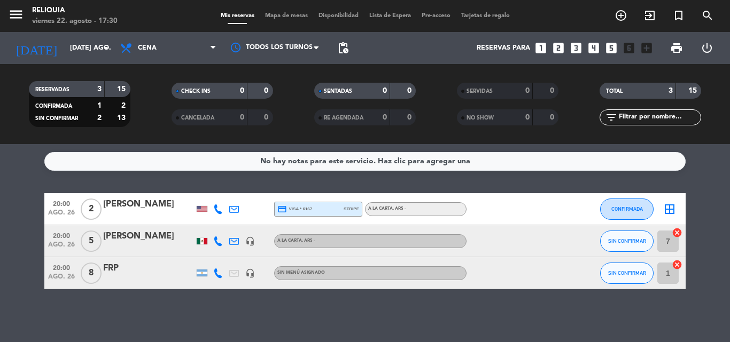
click at [671, 209] on icon "border_all" at bounding box center [669, 209] width 13 height 13
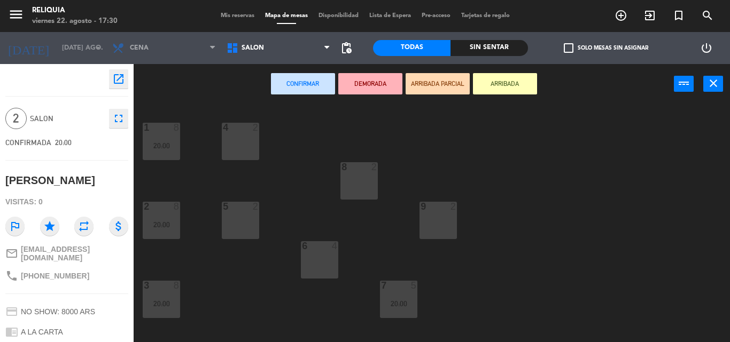
click at [241, 146] on div "4 2" at bounding box center [240, 141] width 37 height 37
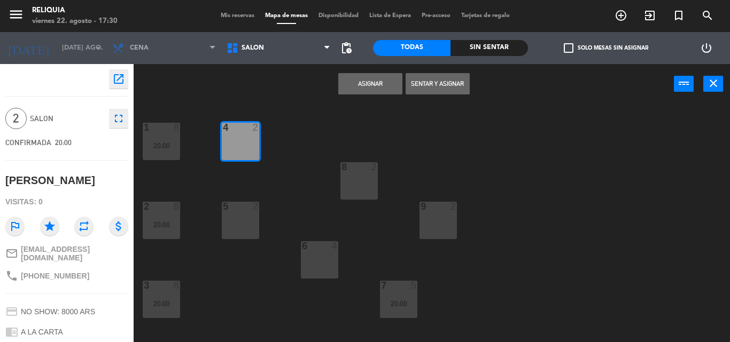
click at [366, 82] on button "Asignar" at bounding box center [370, 83] width 64 height 21
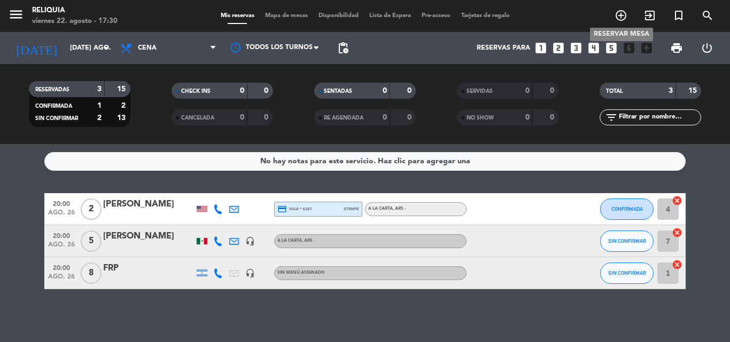
click at [617, 15] on icon "add_circle_outline" at bounding box center [620, 15] width 13 height 13
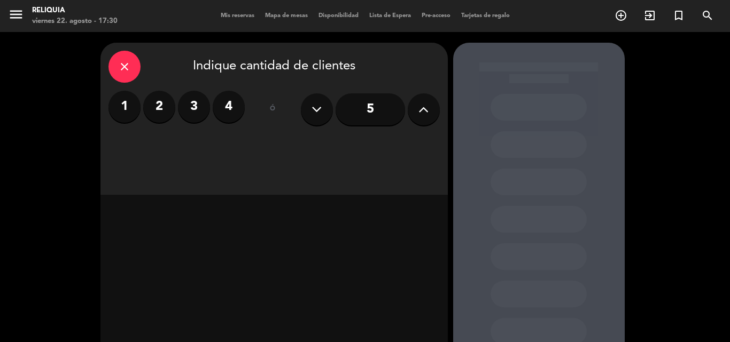
click at [356, 110] on input "5" at bounding box center [370, 109] width 69 height 32
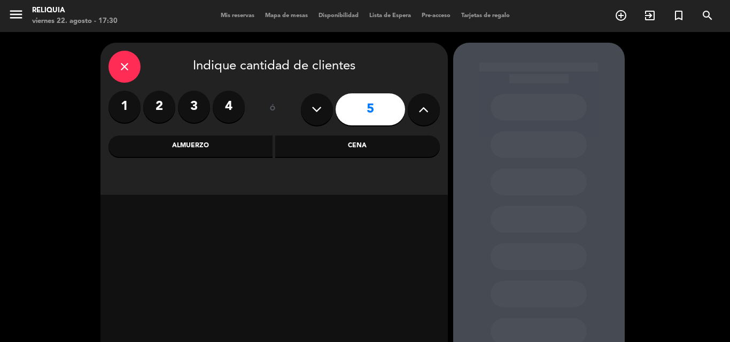
click at [296, 147] on div "Cena" at bounding box center [357, 146] width 165 height 21
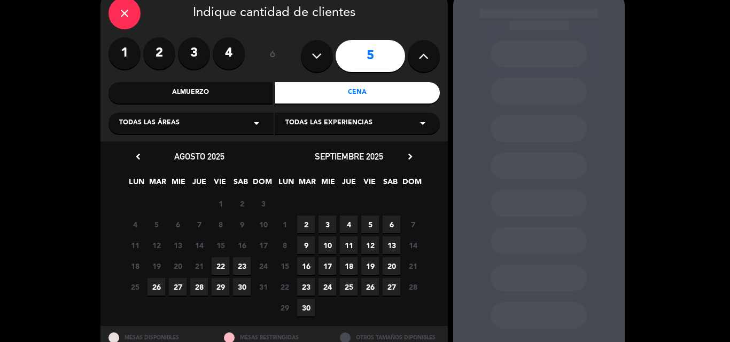
click at [153, 287] on span "26" at bounding box center [156, 287] width 18 height 18
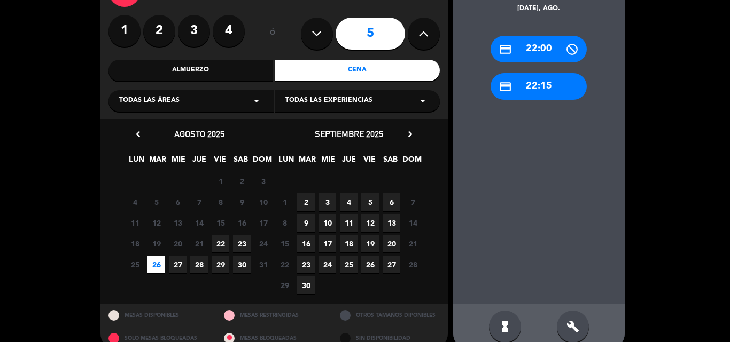
scroll to position [93, 0]
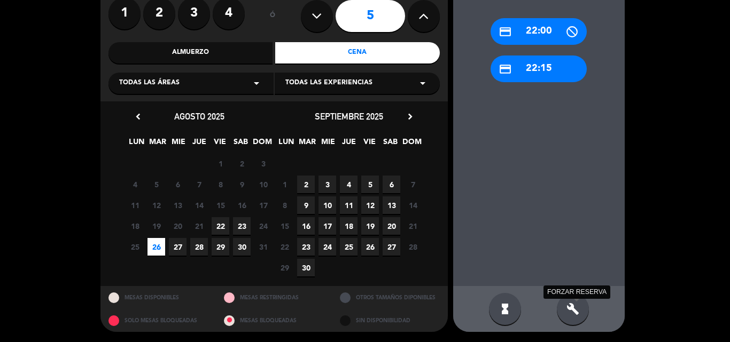
click at [578, 316] on div "build FORZAR RESERVA" at bounding box center [573, 309] width 32 height 32
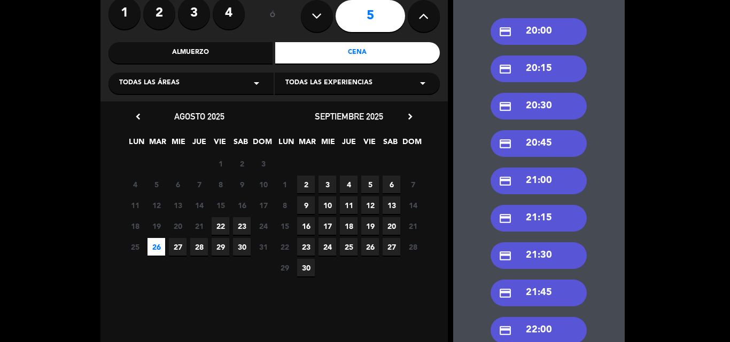
click at [564, 27] on div "credit_card 20:00" at bounding box center [538, 31] width 96 height 27
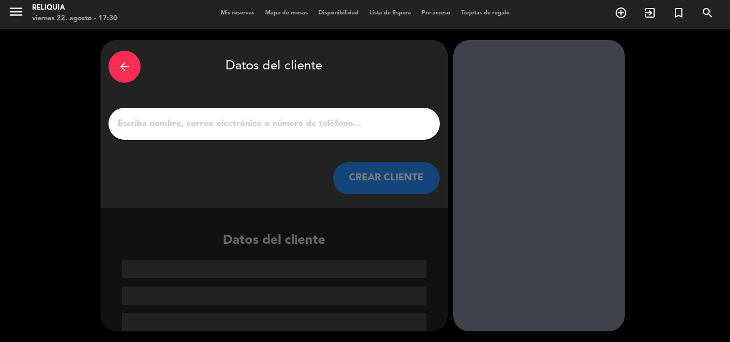
scroll to position [3, 0]
click at [265, 123] on input "1" at bounding box center [273, 123] width 315 height 15
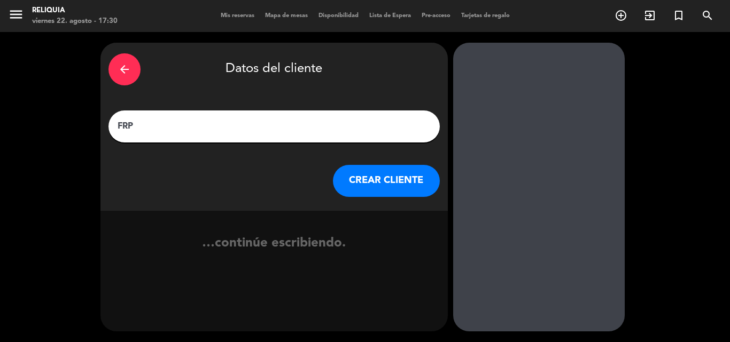
type input "FRP"
click at [368, 190] on button "CREAR CLIENTE" at bounding box center [386, 181] width 107 height 32
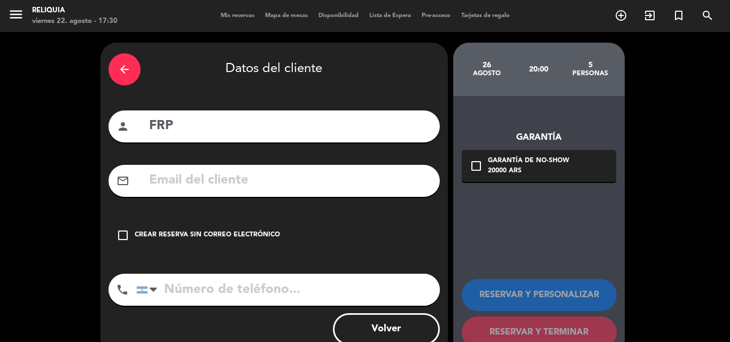
click at [269, 279] on input "tel" at bounding box center [287, 290] width 303 height 32
type input "1156525664"
click at [220, 243] on div "check_box_outline_blank Crear reserva sin correo electrónico" at bounding box center [273, 236] width 331 height 32
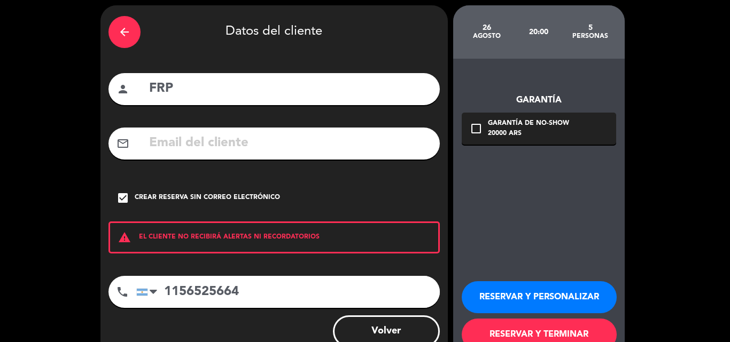
scroll to position [69, 0]
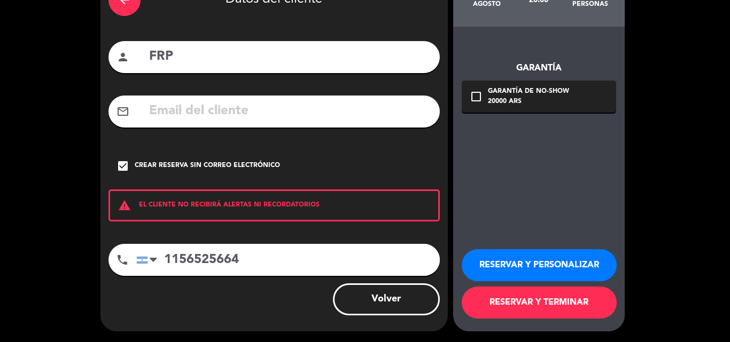
drag, startPoint x: 482, startPoint y: 292, endPoint x: 481, endPoint y: 305, distance: 12.9
click at [484, 292] on button "RESERVAR Y TERMINAR" at bounding box center [539, 303] width 155 height 32
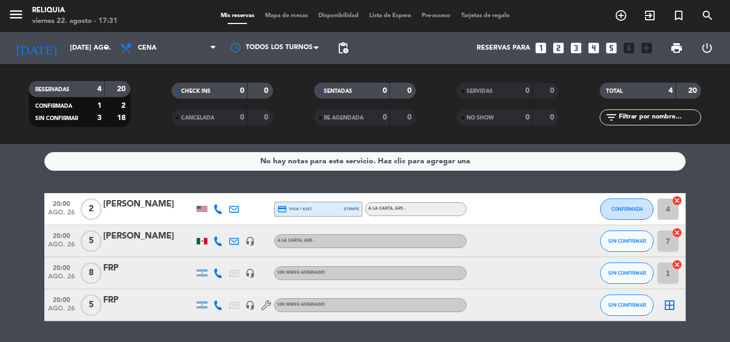
click at [673, 307] on icon "border_all" at bounding box center [669, 305] width 13 height 13
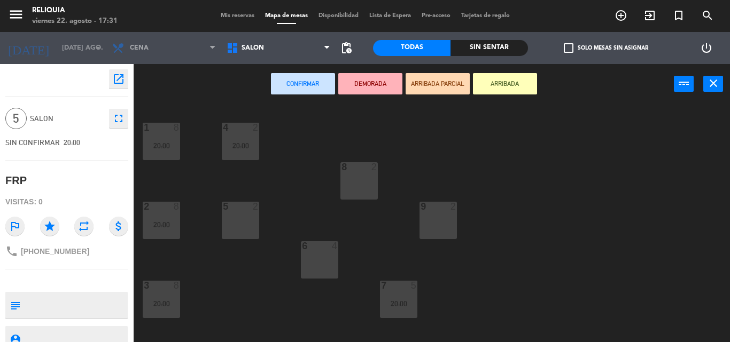
click at [314, 262] on div "6 4" at bounding box center [319, 259] width 37 height 37
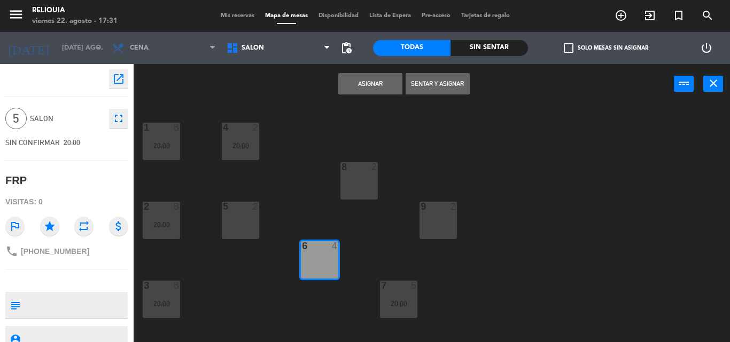
click at [359, 88] on button "Asignar" at bounding box center [370, 83] width 64 height 21
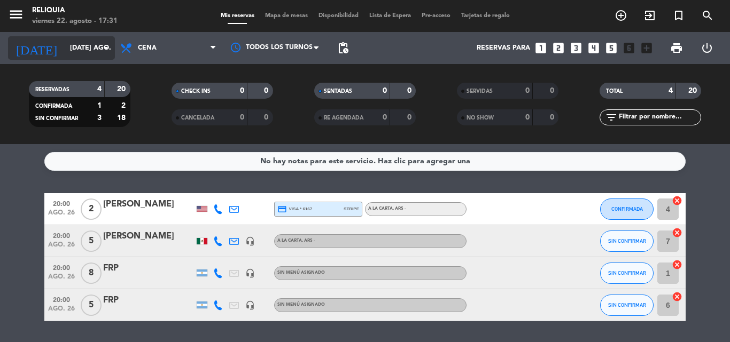
click at [77, 59] on div "[DATE] [DATE] ago. arrow_drop_down" at bounding box center [61, 48] width 107 height 24
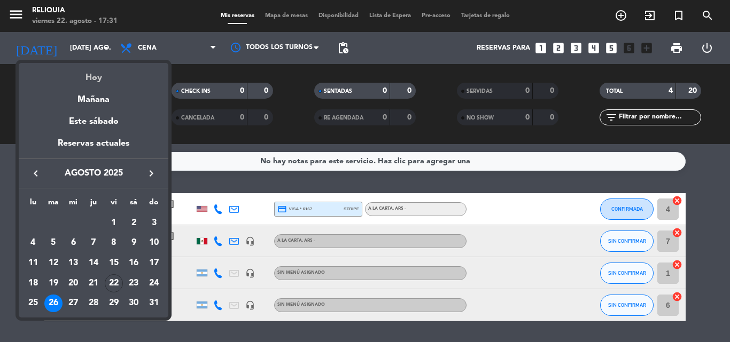
click at [95, 79] on div "Hoy" at bounding box center [94, 74] width 150 height 22
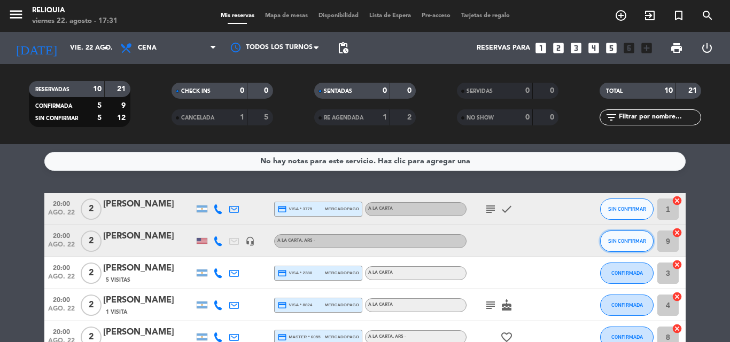
click at [631, 244] on button "SIN CONFIRMAR" at bounding box center [626, 241] width 53 height 21
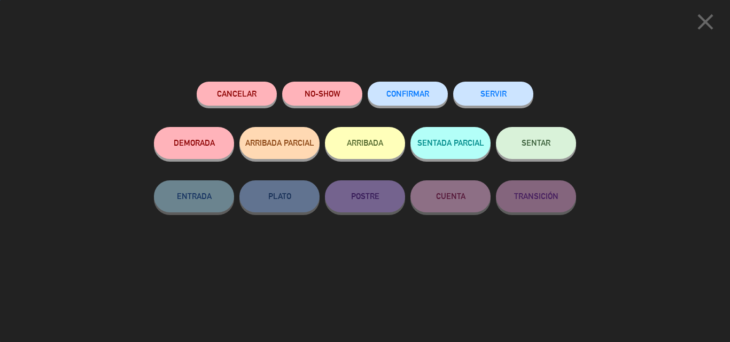
click at [423, 97] on span "CONFIRMAR" at bounding box center [407, 93] width 43 height 9
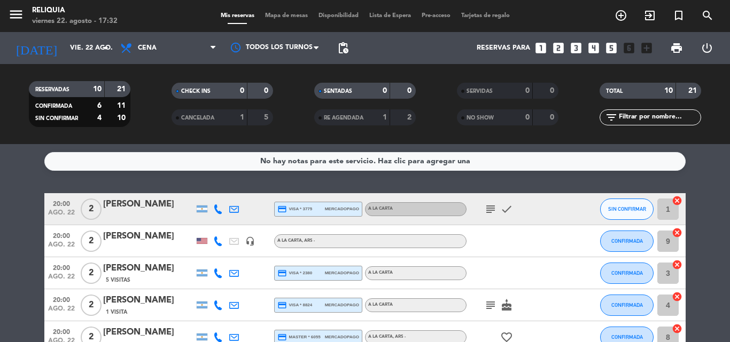
click at [222, 205] on icon at bounding box center [218, 210] width 10 height 10
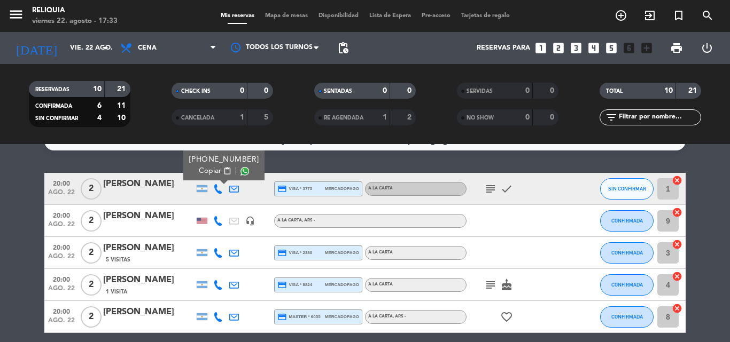
scroll to position [53, 0]
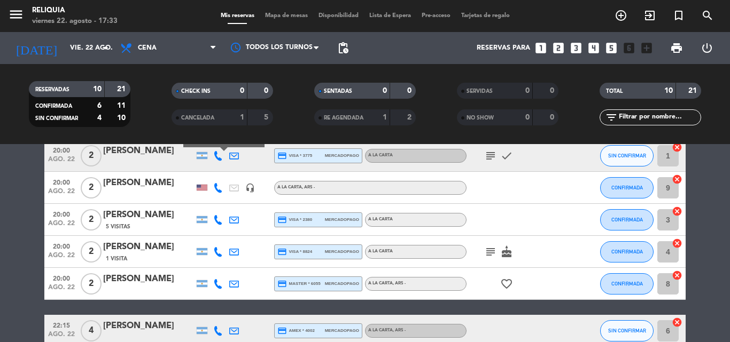
click at [215, 282] on icon at bounding box center [218, 284] width 10 height 10
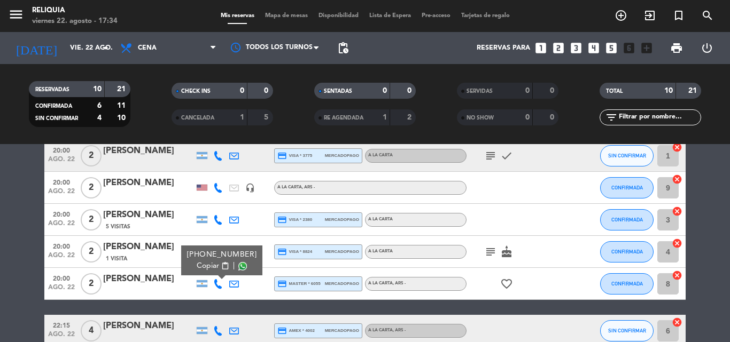
click at [215, 219] on icon at bounding box center [218, 220] width 10 height 10
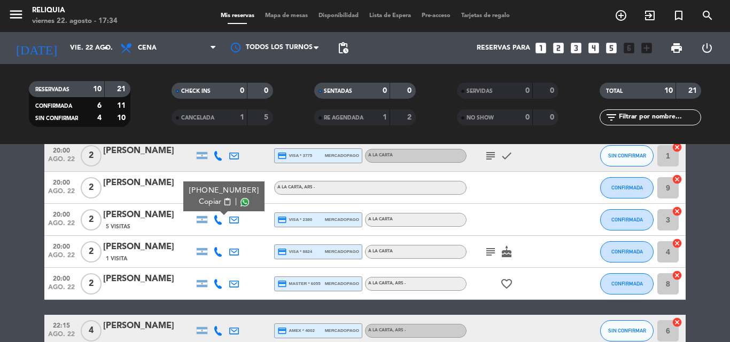
click at [217, 252] on icon at bounding box center [218, 252] width 10 height 10
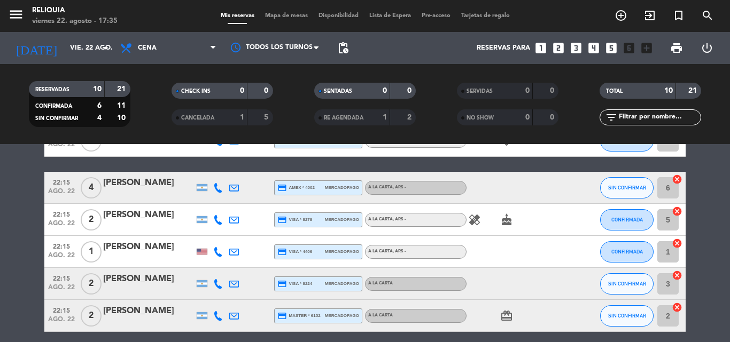
scroll to position [214, 0]
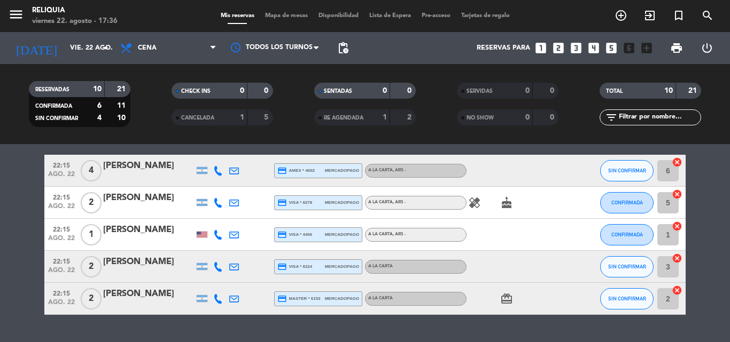
click at [217, 173] on icon at bounding box center [218, 171] width 10 height 10
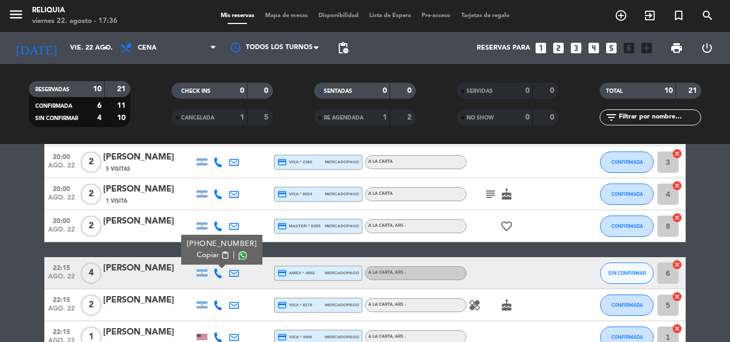
scroll to position [107, 0]
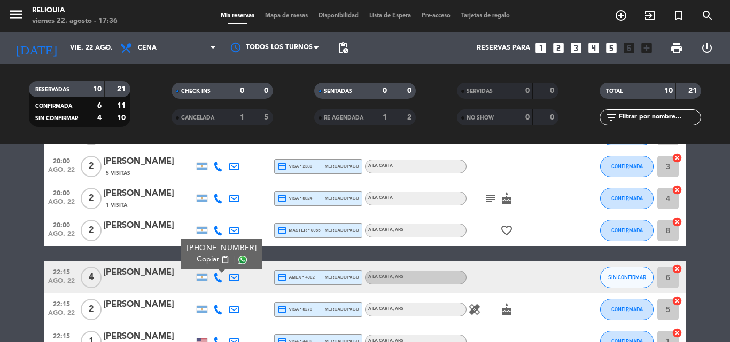
click at [213, 315] on div at bounding box center [218, 310] width 16 height 32
click at [216, 315] on div at bounding box center [218, 310] width 16 height 32
click at [220, 315] on div at bounding box center [218, 310] width 16 height 32
click at [217, 309] on icon at bounding box center [218, 310] width 10 height 10
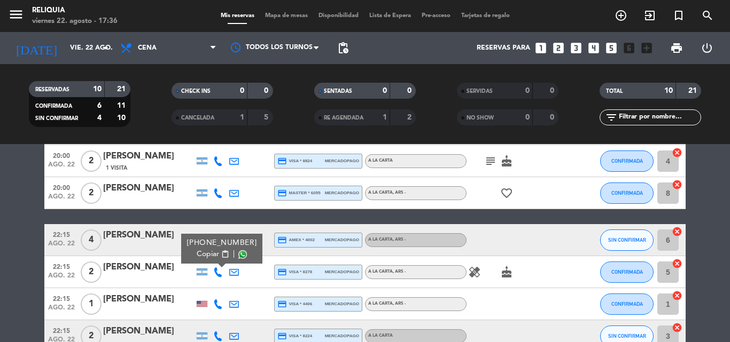
scroll to position [160, 0]
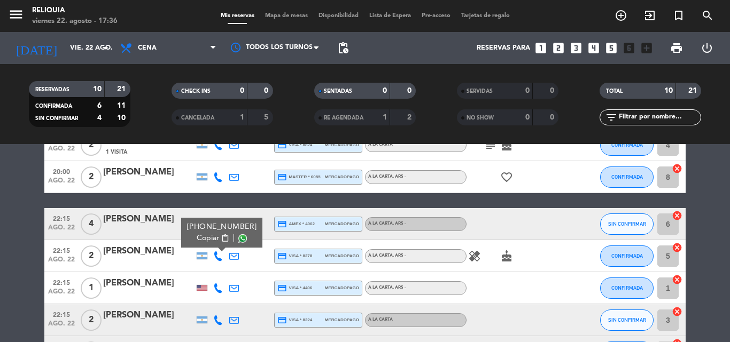
click at [220, 291] on icon at bounding box center [218, 289] width 10 height 10
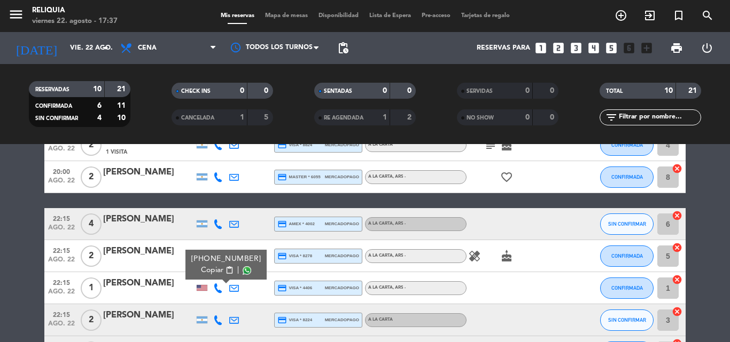
click at [217, 323] on icon at bounding box center [218, 321] width 10 height 10
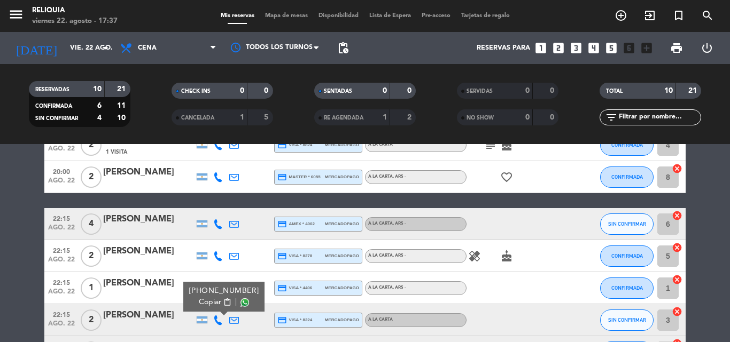
scroll to position [214, 0]
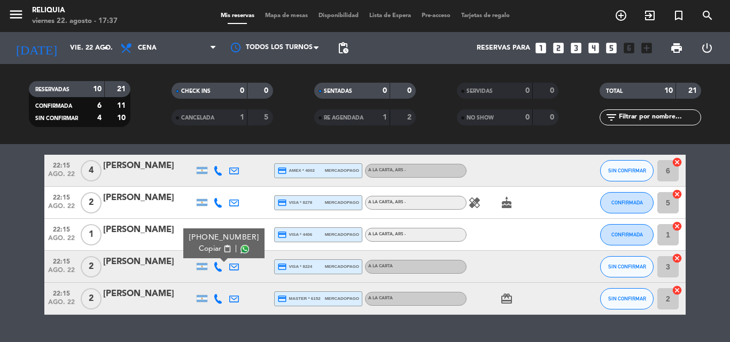
click at [224, 300] on div at bounding box center [218, 299] width 16 height 32
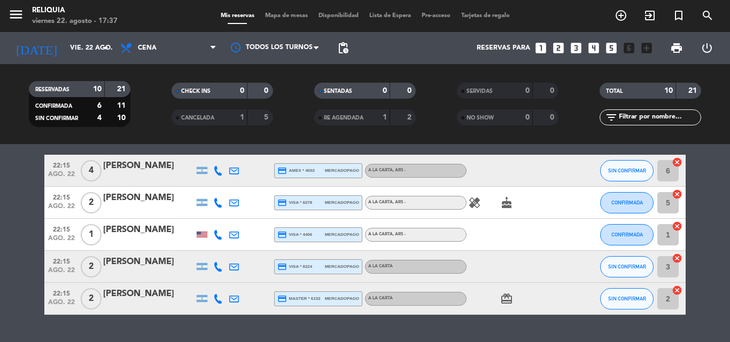
click at [221, 300] on icon at bounding box center [218, 299] width 10 height 10
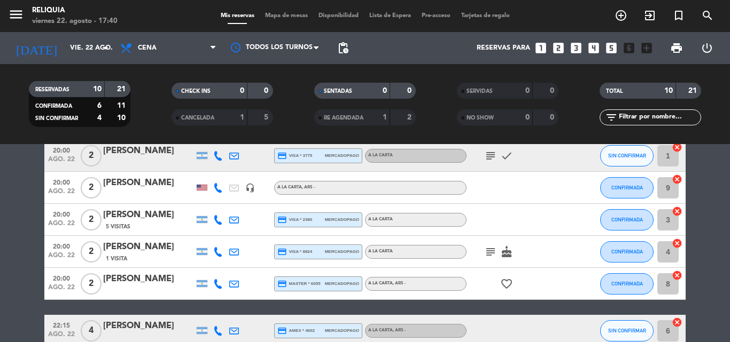
scroll to position [0, 0]
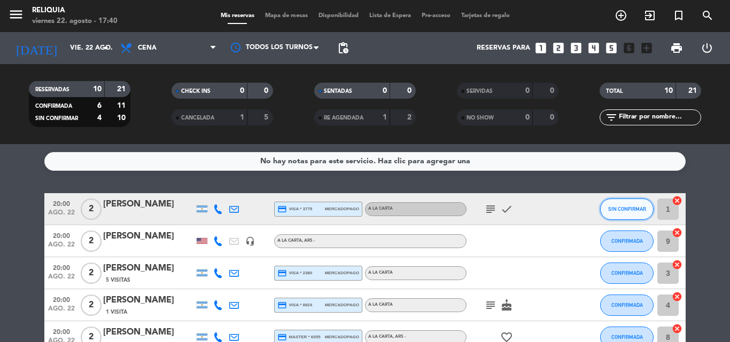
click at [632, 212] on span "SIN CONFIRMAR" at bounding box center [627, 209] width 38 height 6
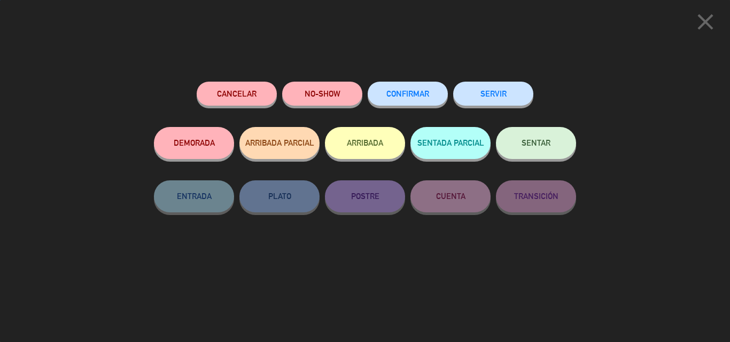
click at [414, 98] on button "CONFIRMAR" at bounding box center [408, 94] width 80 height 24
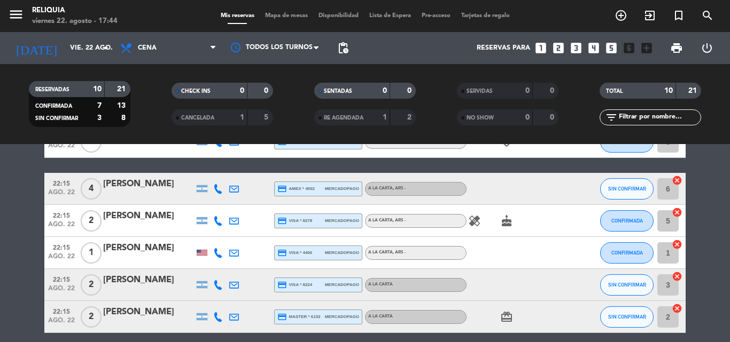
scroll to position [214, 0]
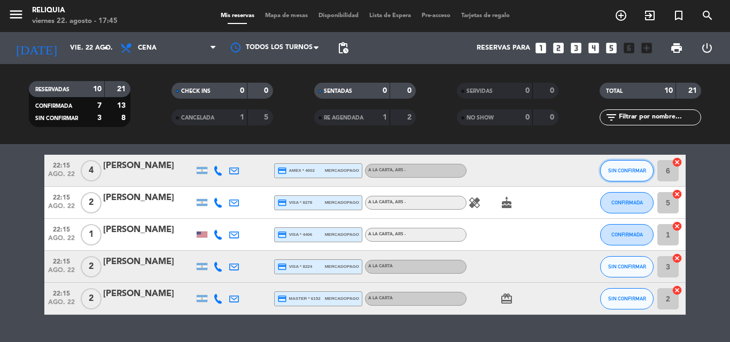
click at [616, 180] on button "SIN CONFIRMAR" at bounding box center [626, 170] width 53 height 21
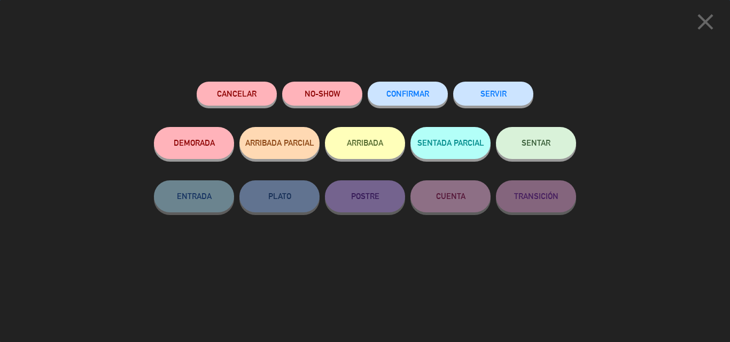
click at [387, 98] on span "CONFIRMAR" at bounding box center [407, 93] width 43 height 9
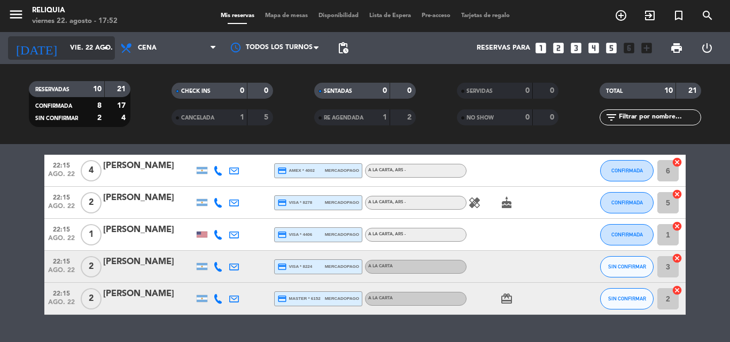
click at [65, 49] on input "vie. 22 ago." at bounding box center [110, 48] width 90 height 18
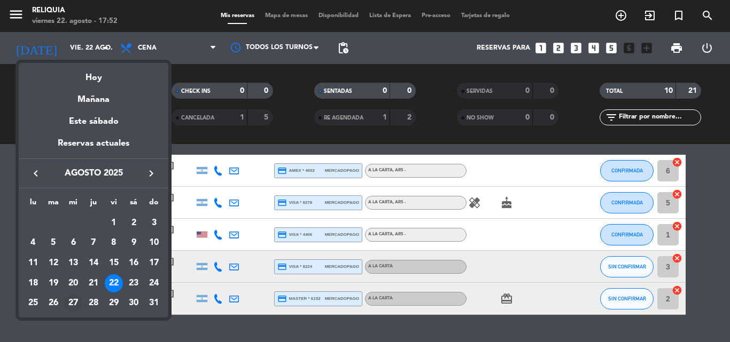
click at [68, 306] on div "27" at bounding box center [73, 304] width 18 height 18
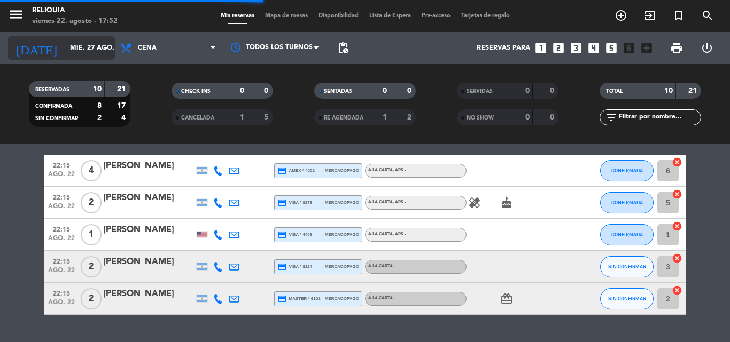
scroll to position [0, 0]
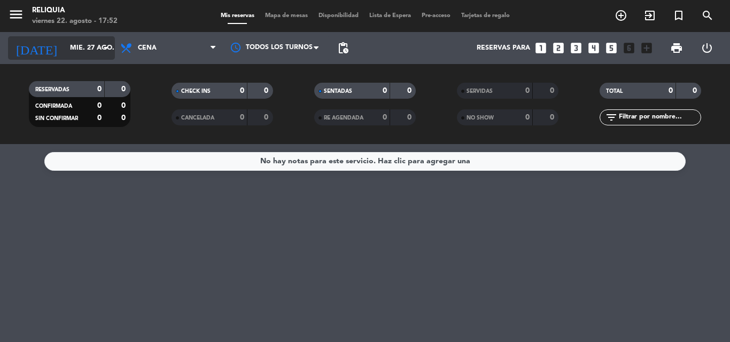
click at [92, 40] on input "mié. 27 ago." at bounding box center [110, 48] width 90 height 18
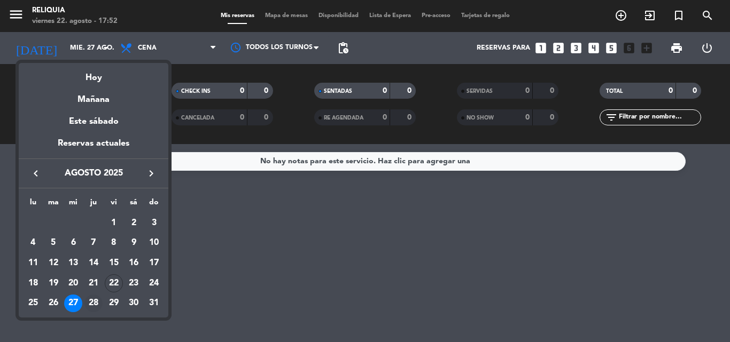
click at [92, 299] on div "28" at bounding box center [93, 304] width 18 height 18
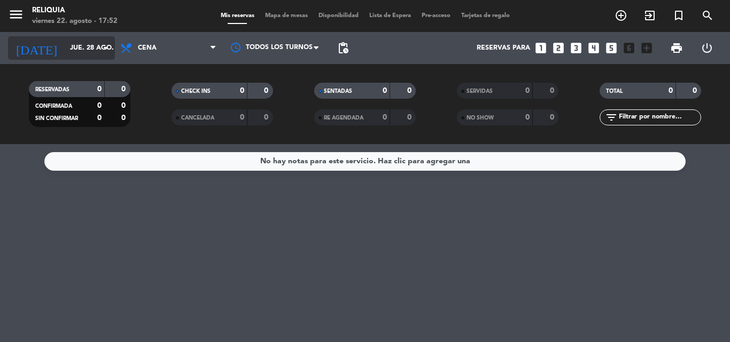
drag, startPoint x: 65, startPoint y: 59, endPoint x: 82, endPoint y: 176, distance: 117.7
click at [66, 60] on div "[DATE] jue. 28 ago. arrow_drop_down" at bounding box center [61, 48] width 107 height 32
click at [76, 56] on input "jue. 28 ago." at bounding box center [110, 48] width 90 height 18
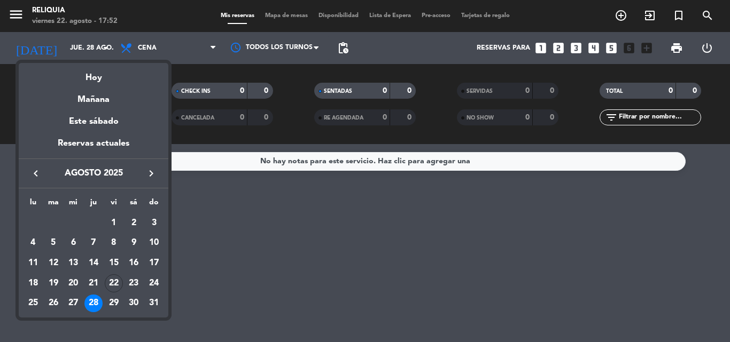
click at [107, 306] on div "29" at bounding box center [114, 304] width 18 height 18
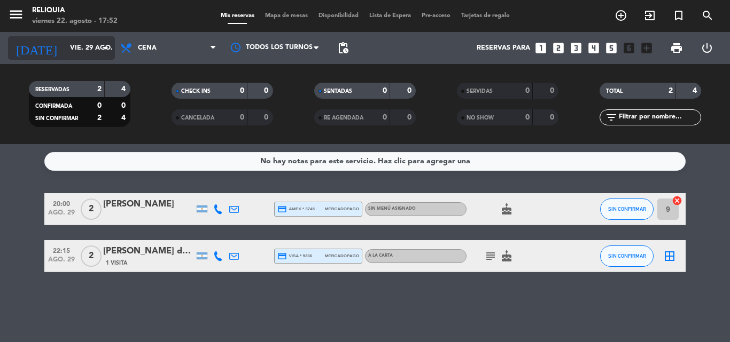
click at [90, 51] on input "vie. 29 ago." at bounding box center [110, 48] width 90 height 18
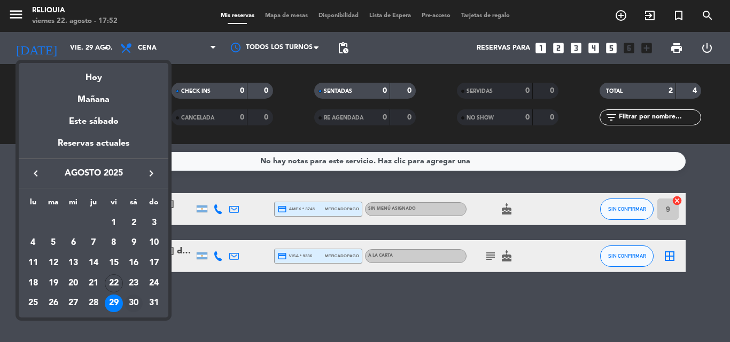
click at [129, 302] on div "30" at bounding box center [133, 304] width 18 height 18
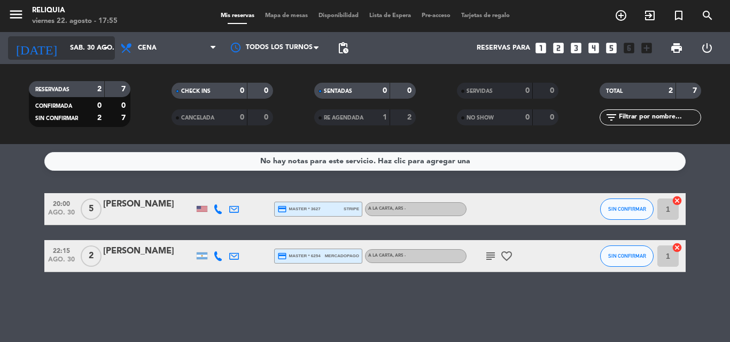
click at [93, 53] on input "sáb. 30 ago." at bounding box center [110, 48] width 90 height 18
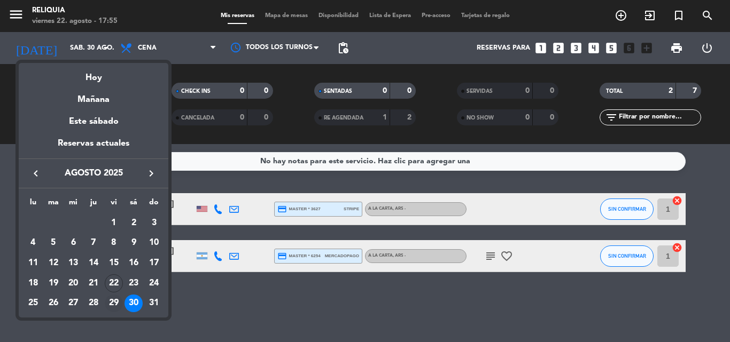
click at [114, 297] on div "29" at bounding box center [114, 304] width 18 height 18
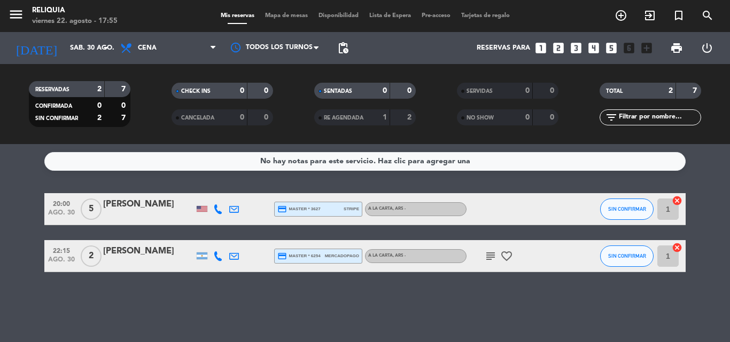
type input "vie. 29 ago."
click at [484, 256] on span "subject" at bounding box center [490, 256] width 16 height 13
click at [674, 253] on icon "border_all" at bounding box center [669, 256] width 13 height 13
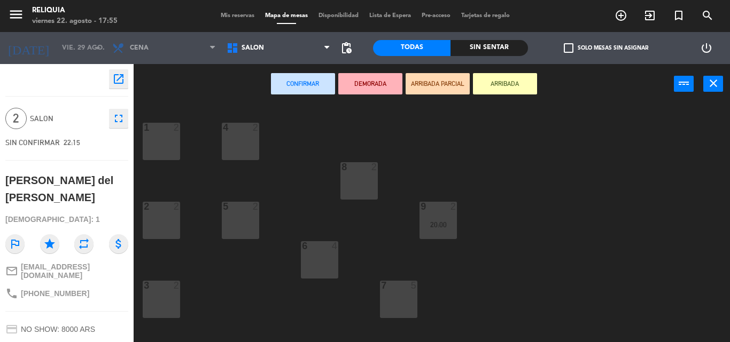
click at [376, 174] on div "8 2" at bounding box center [358, 180] width 37 height 37
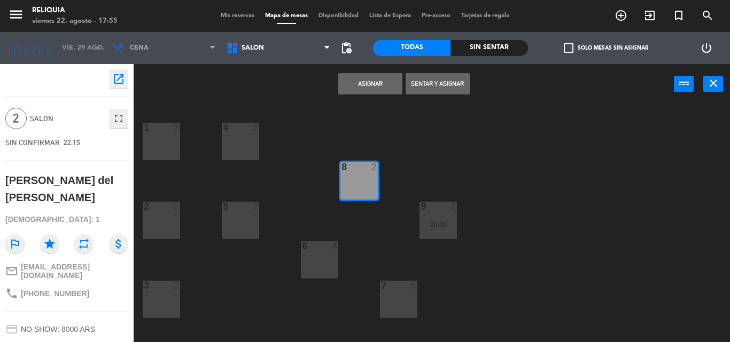
click at [367, 77] on button "Asignar" at bounding box center [370, 83] width 64 height 21
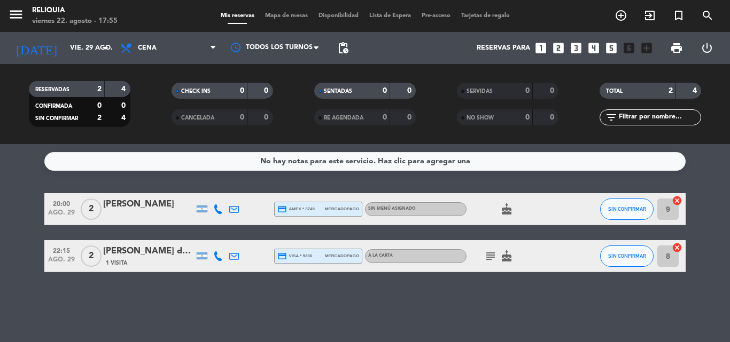
click at [491, 258] on icon "subject" at bounding box center [490, 256] width 13 height 13
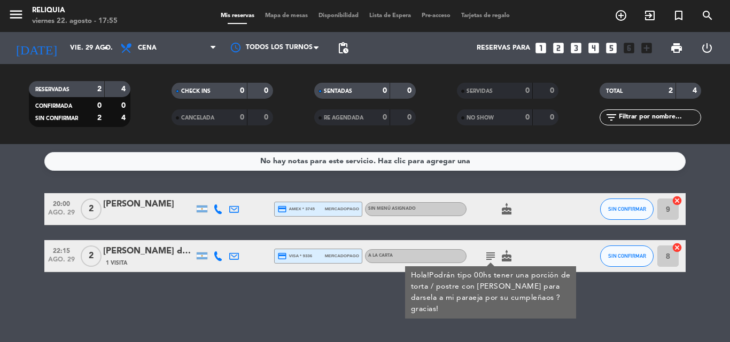
click at [490, 258] on icon "subject" at bounding box center [490, 256] width 13 height 13
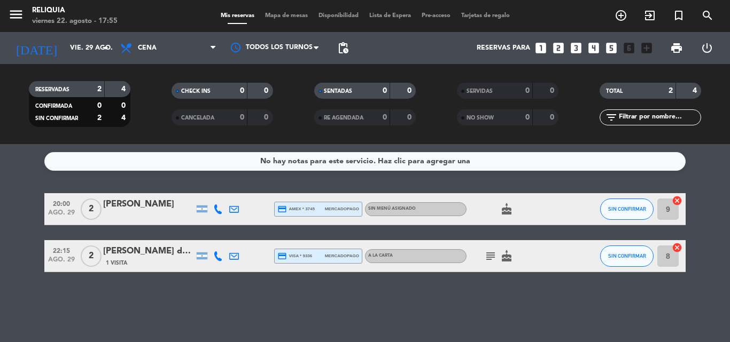
click at [496, 255] on icon "subject" at bounding box center [490, 256] width 13 height 13
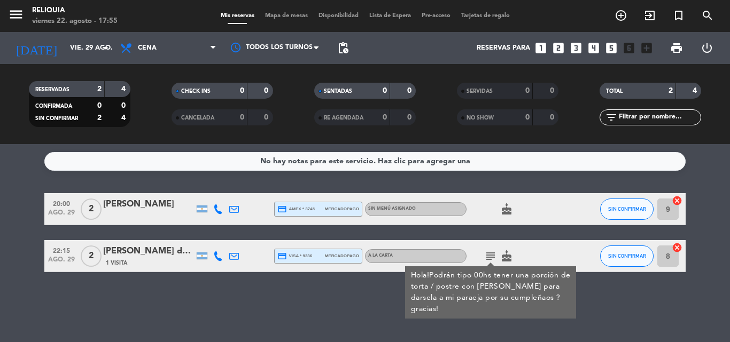
click at [496, 258] on icon "subject" at bounding box center [490, 256] width 13 height 13
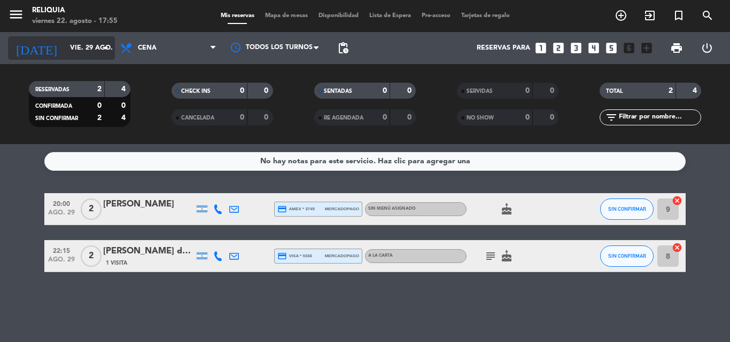
click at [64, 38] on div "[DATE] vie. 29 ago. arrow_drop_down" at bounding box center [61, 48] width 107 height 24
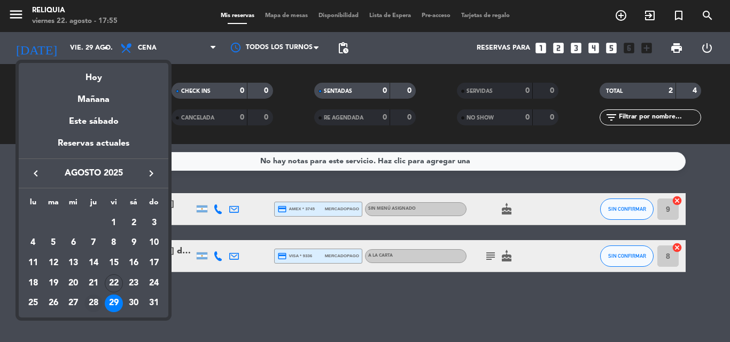
click at [96, 300] on div "28" at bounding box center [93, 304] width 18 height 18
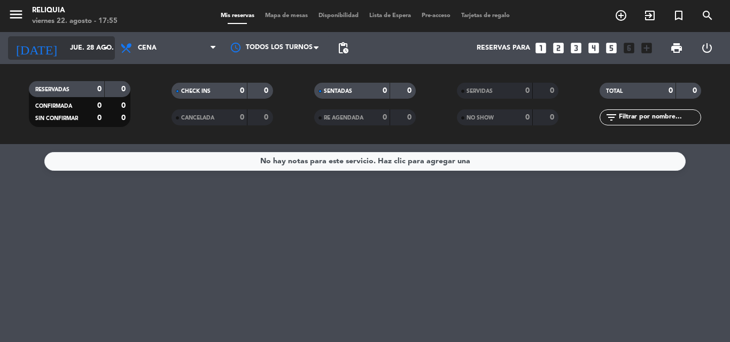
click at [65, 43] on input "jue. 28 ago." at bounding box center [110, 48] width 90 height 18
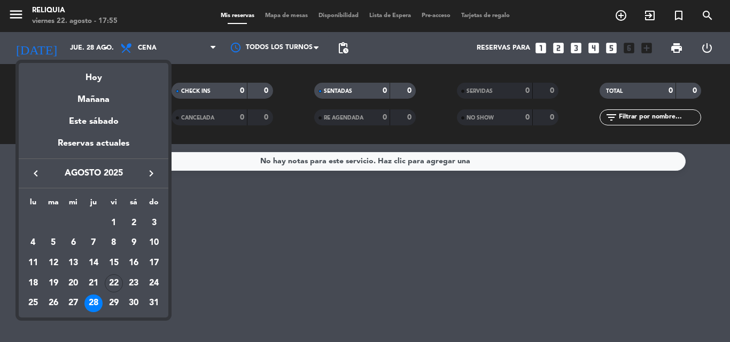
click at [85, 300] on div "28" at bounding box center [93, 304] width 18 height 18
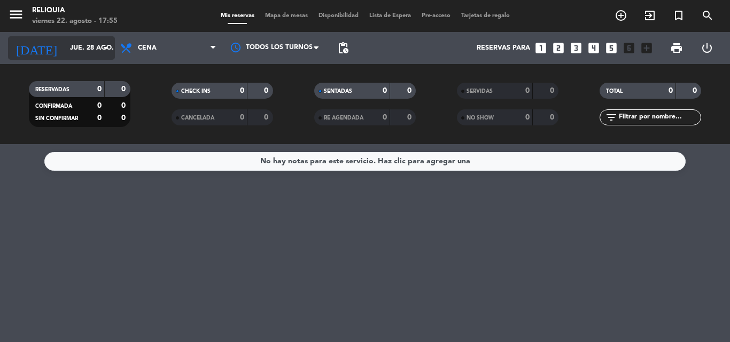
click at [65, 41] on input "jue. 28 ago." at bounding box center [110, 48] width 90 height 18
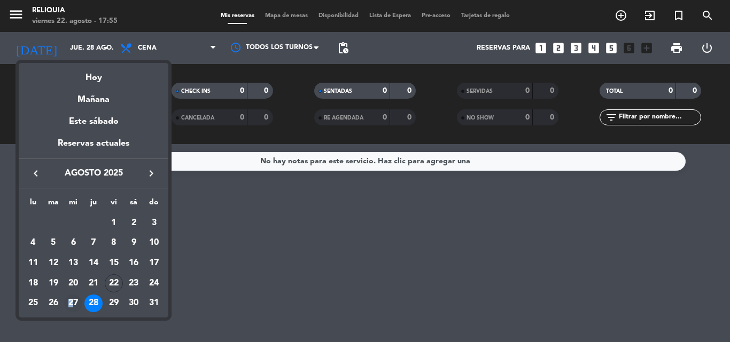
click at [71, 307] on div "27" at bounding box center [73, 304] width 18 height 18
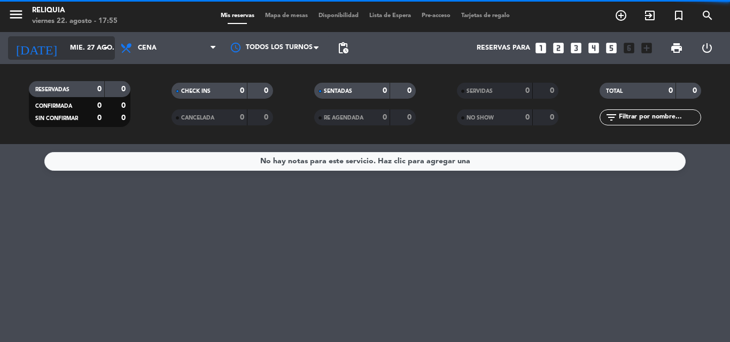
click at [95, 50] on input "mié. 27 ago." at bounding box center [110, 48] width 90 height 18
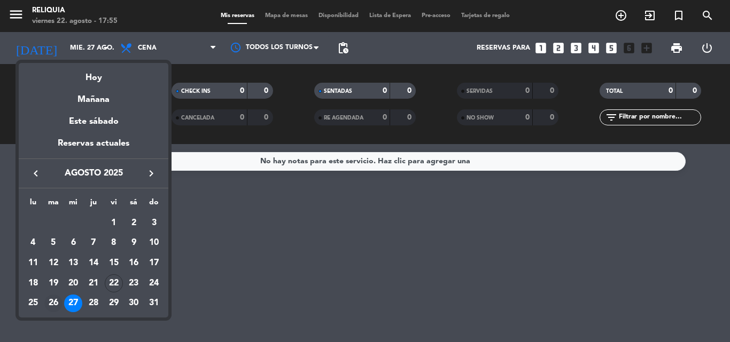
click at [56, 300] on div "26" at bounding box center [53, 304] width 18 height 18
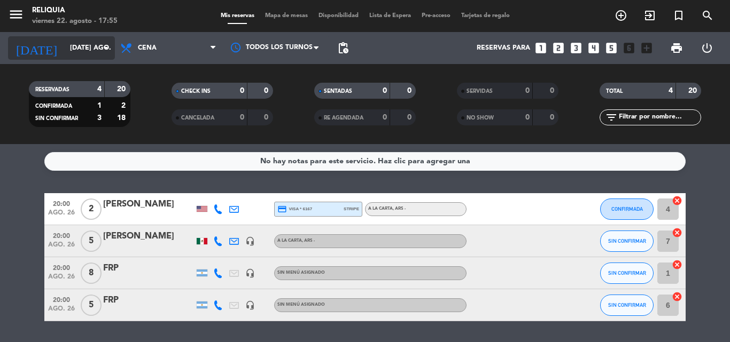
click at [74, 46] on input "[DATE] ago." at bounding box center [110, 48] width 90 height 18
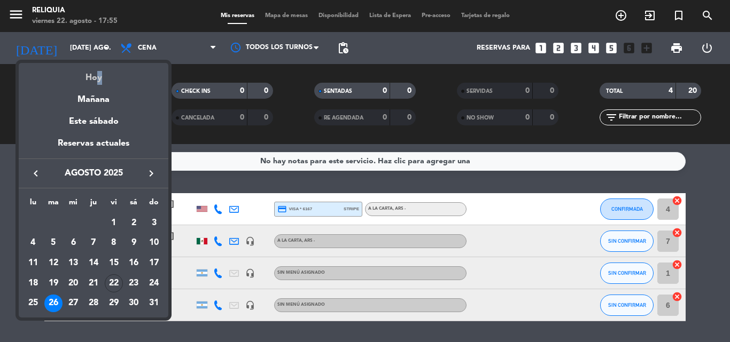
click at [96, 77] on div "Hoy" at bounding box center [94, 74] width 150 height 22
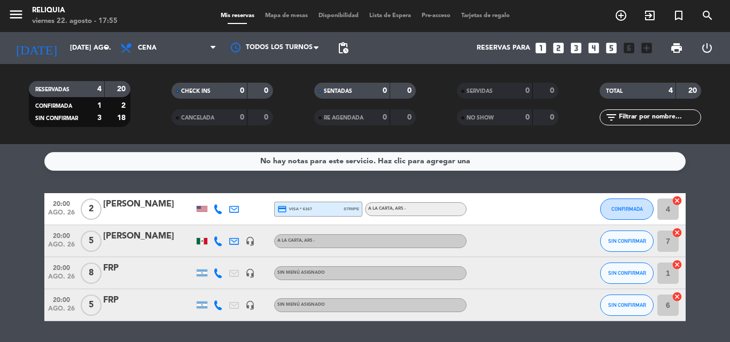
type input "vie. 22 ago."
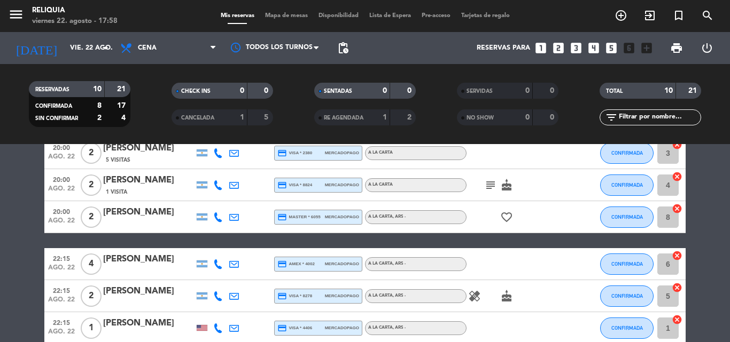
scroll to position [214, 0]
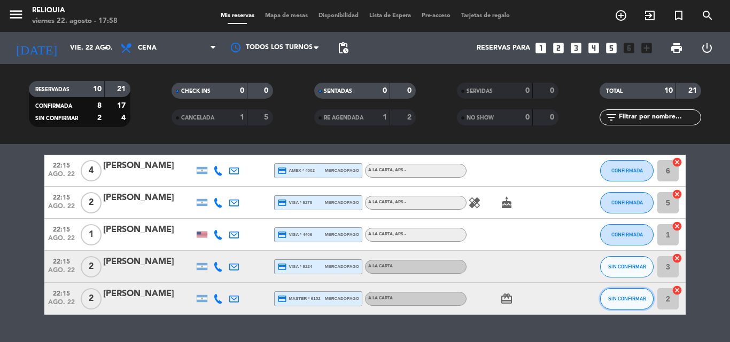
click at [628, 301] on span "SIN CONFIRMAR" at bounding box center [627, 299] width 38 height 6
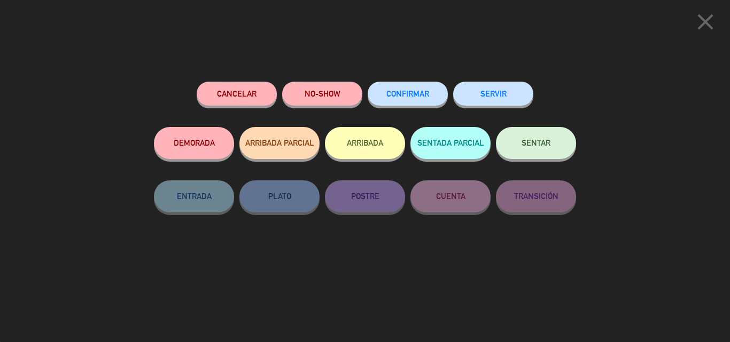
click at [380, 98] on button "CONFIRMAR" at bounding box center [408, 94] width 80 height 24
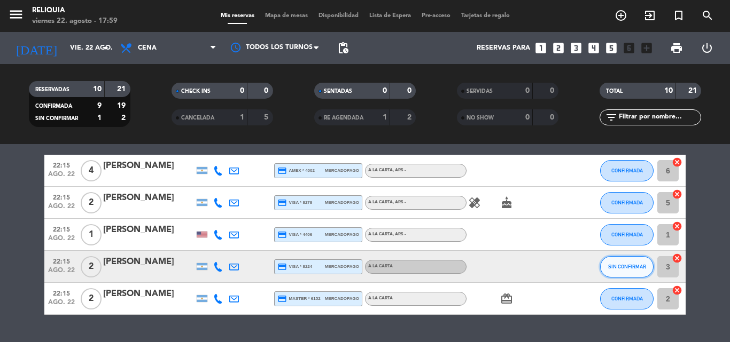
click at [607, 264] on button "SIN CONFIRMAR" at bounding box center [626, 266] width 53 height 21
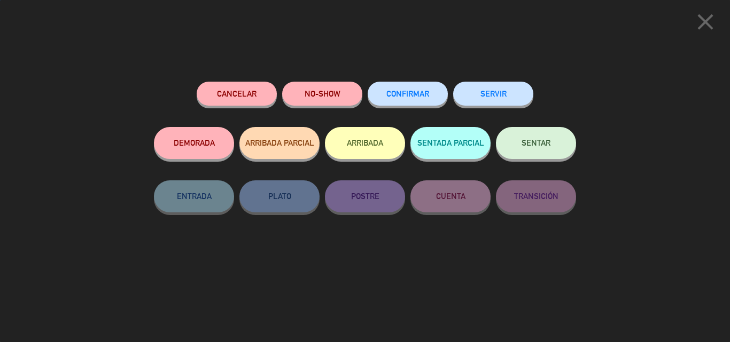
click at [412, 91] on span "CONFIRMAR" at bounding box center [407, 93] width 43 height 9
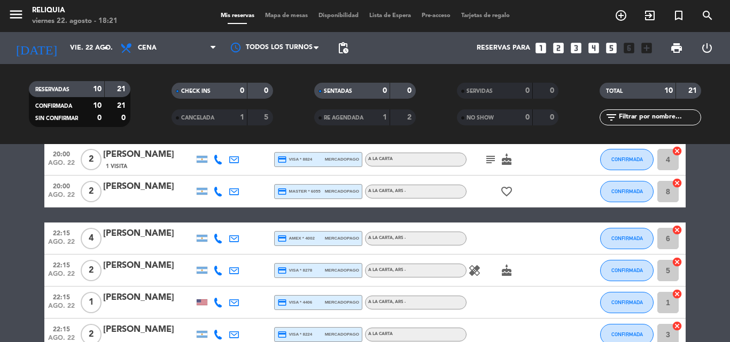
scroll to position [53, 0]
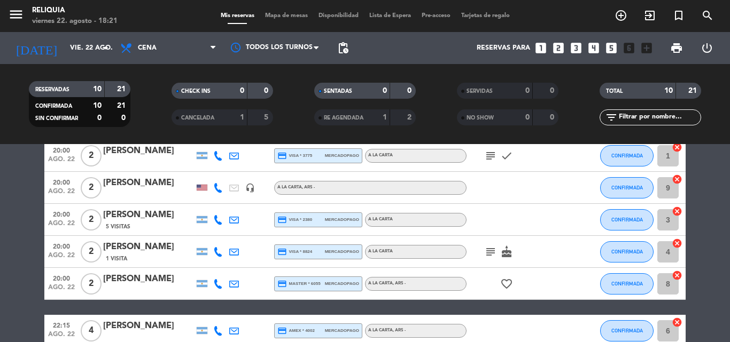
click at [350, 115] on span "RE AGENDADA" at bounding box center [344, 117] width 40 height 5
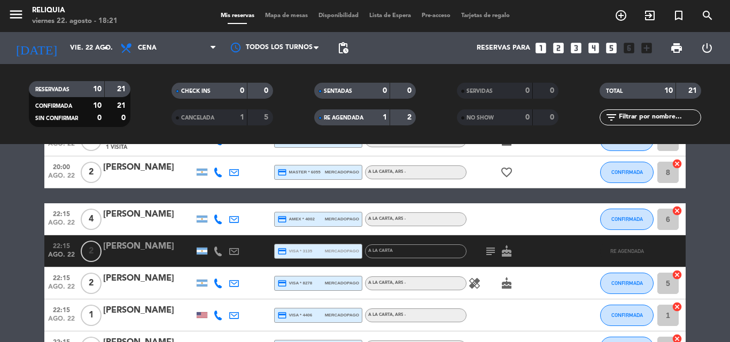
scroll to position [214, 0]
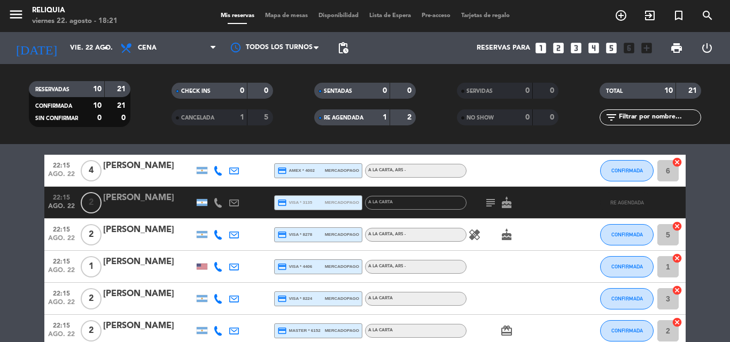
click at [337, 117] on span "RE AGENDADA" at bounding box center [344, 117] width 40 height 5
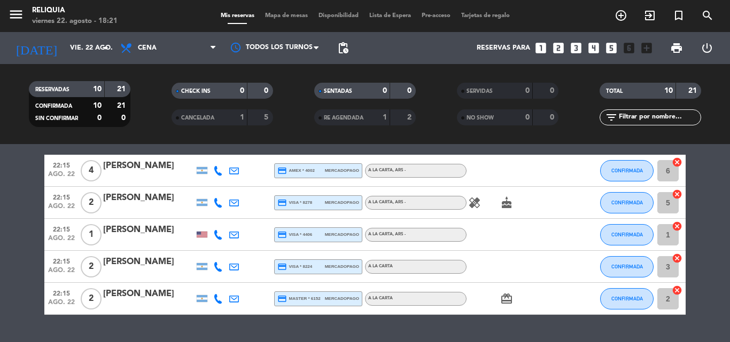
click at [475, 199] on icon "healing" at bounding box center [474, 203] width 13 height 13
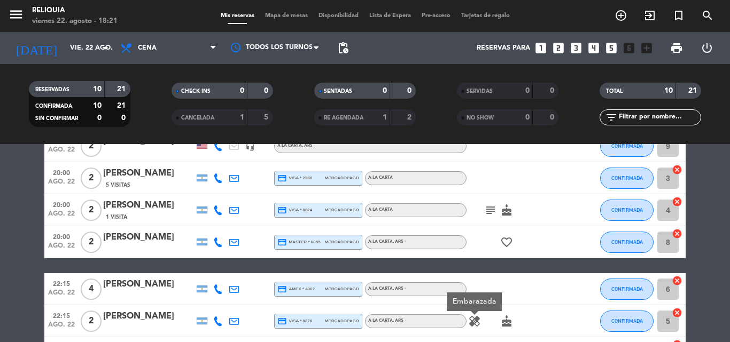
scroll to position [0, 0]
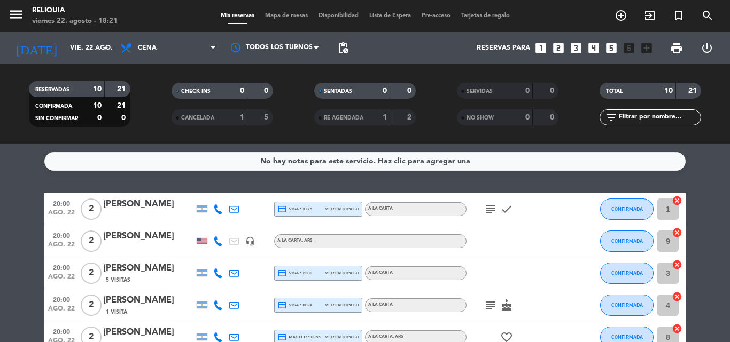
click at [494, 308] on icon "subject" at bounding box center [490, 305] width 13 height 13
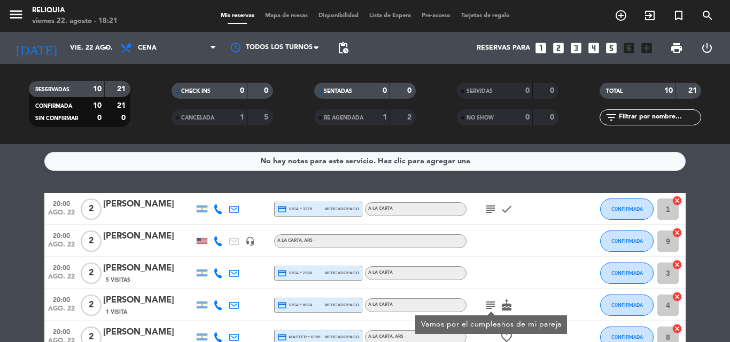
click at [488, 211] on icon "subject" at bounding box center [490, 209] width 13 height 13
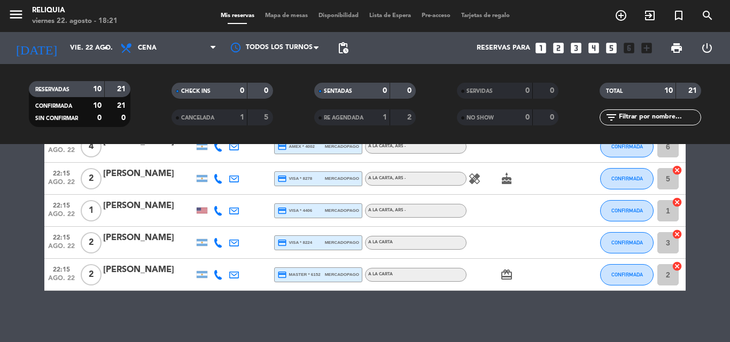
scroll to position [240, 0]
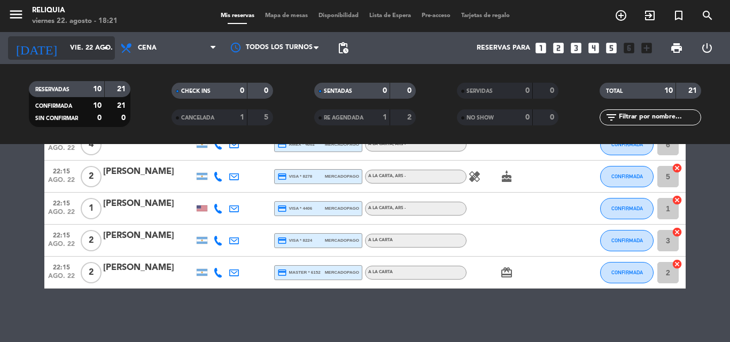
click at [81, 51] on input "vie. 22 ago." at bounding box center [110, 48] width 90 height 18
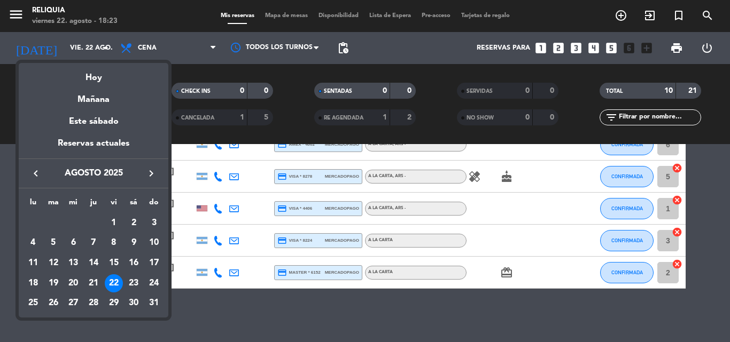
click at [315, 332] on div at bounding box center [365, 171] width 730 height 342
